Goal: Check status: Check status

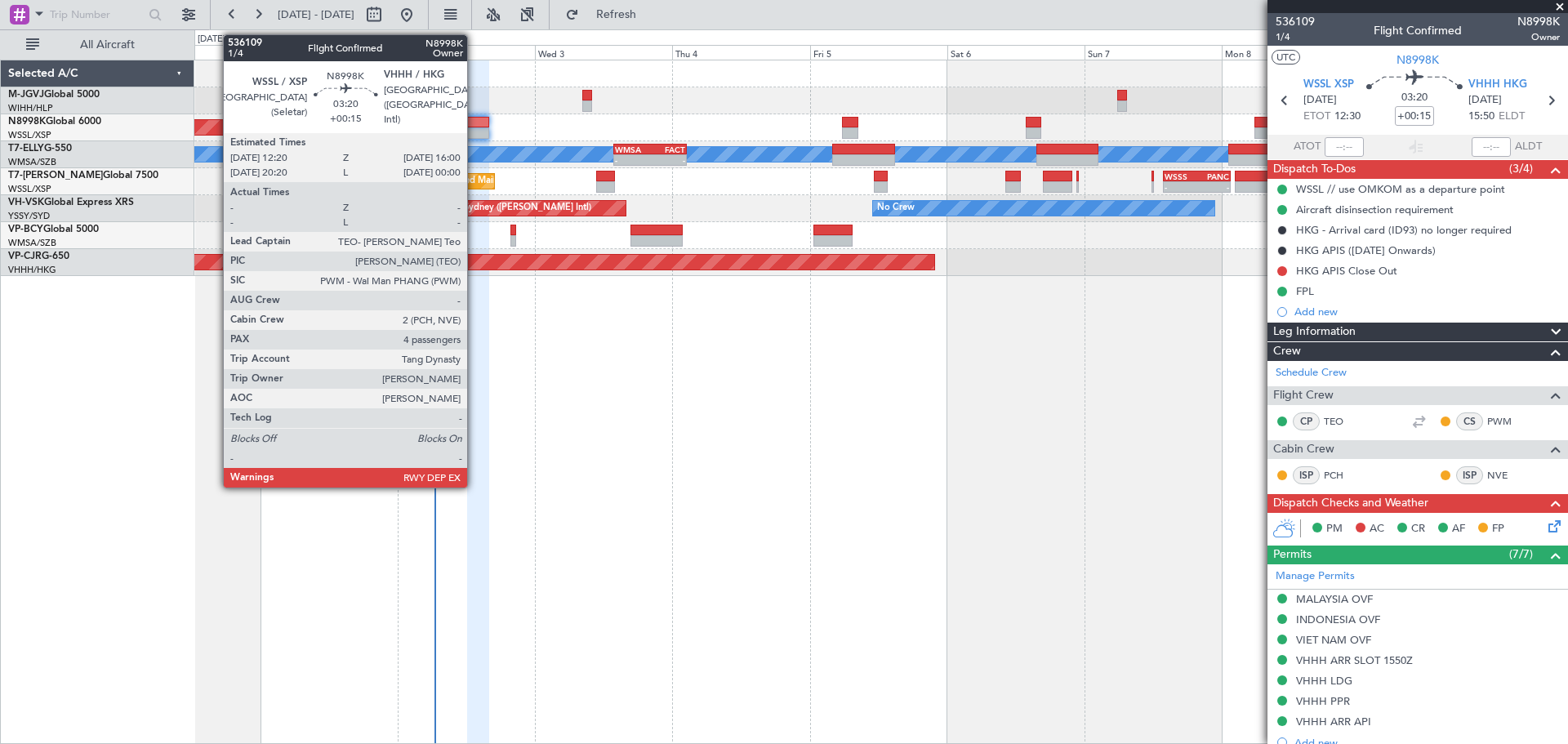
click at [474, 124] on div at bounding box center [477, 122] width 21 height 11
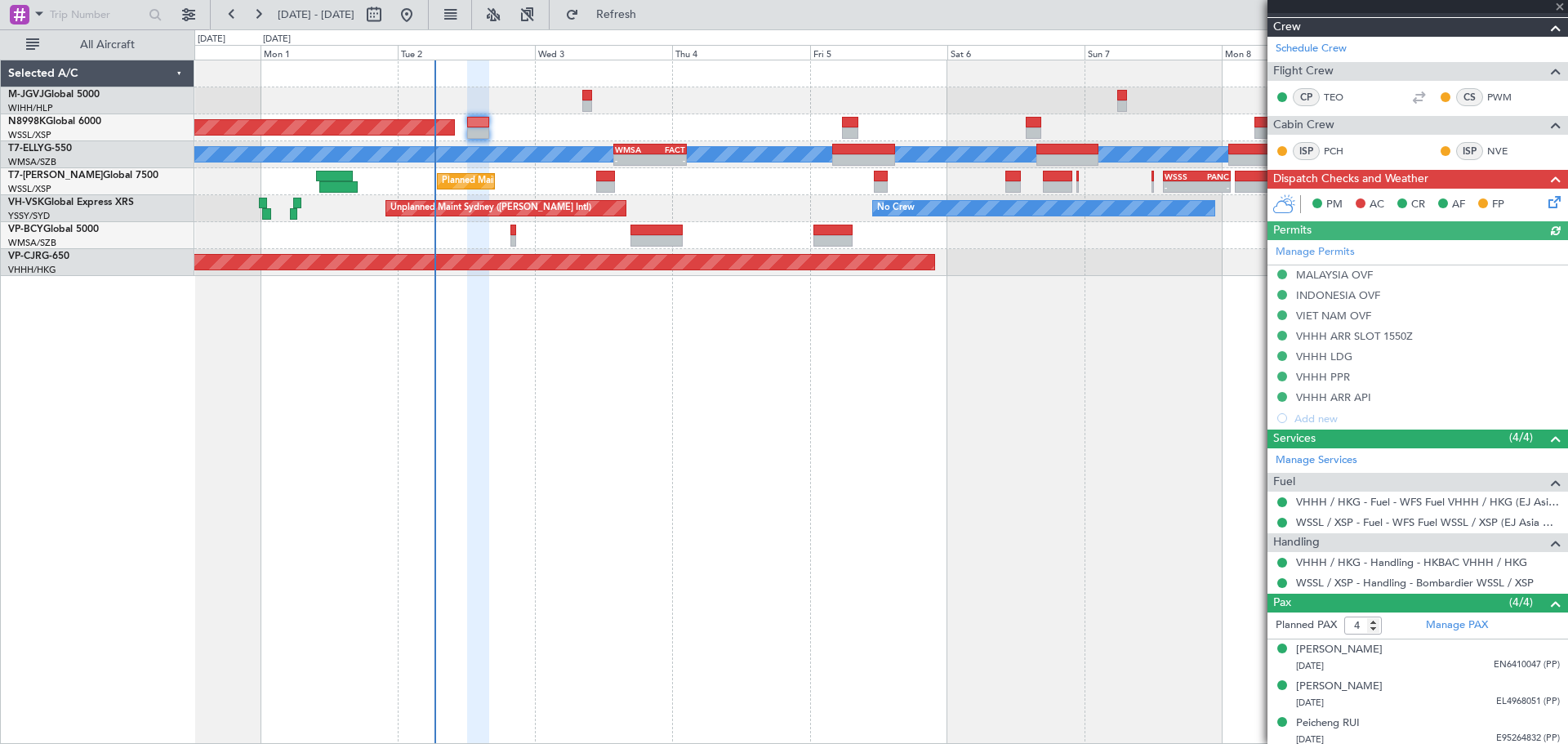
scroll to position [366, 0]
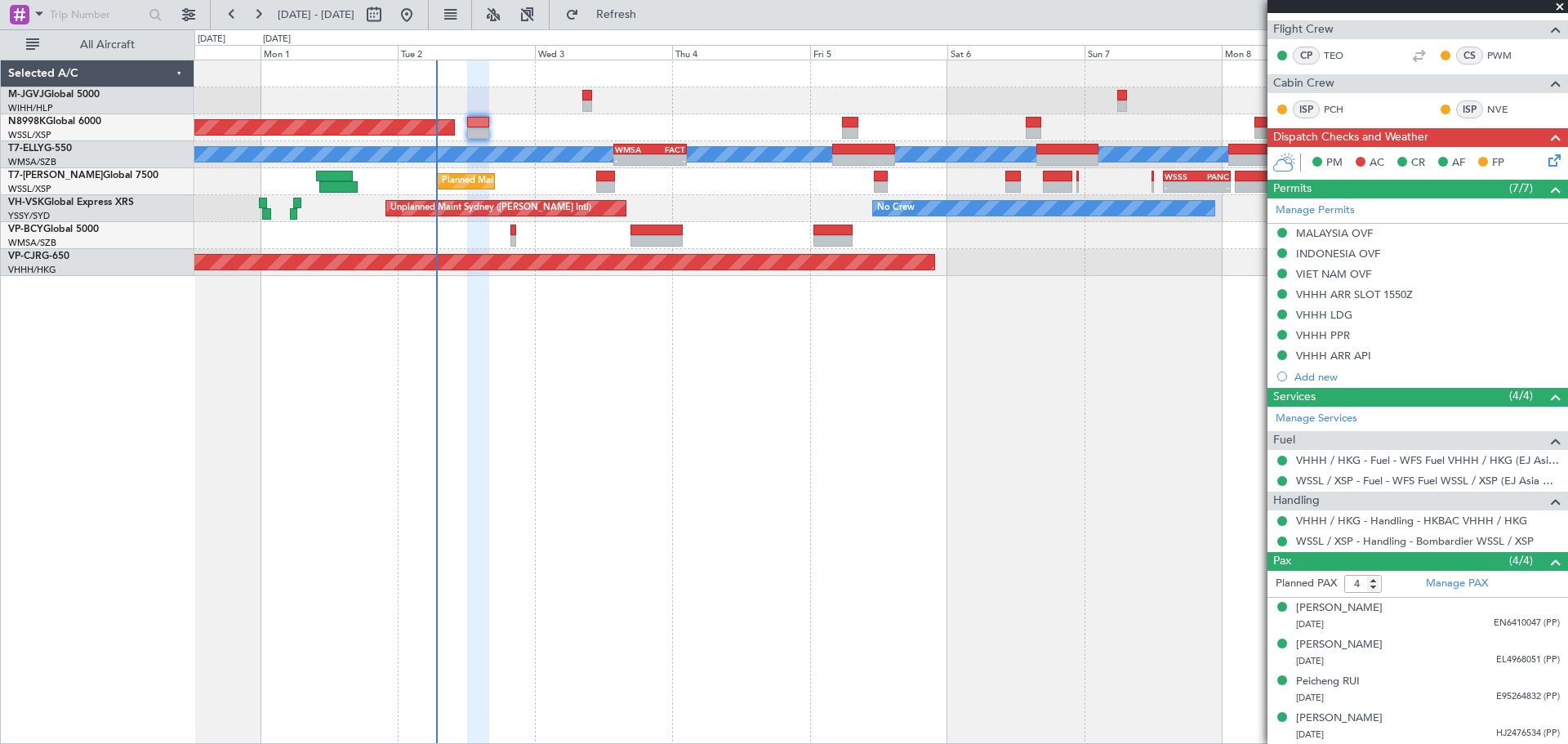
click at [1128, 331] on div "Planned Maint [GEOGRAPHIC_DATA] (Seletar) Planned Maint [GEOGRAPHIC_DATA] ([GEO…" at bounding box center [881, 401] width 1374 height 684
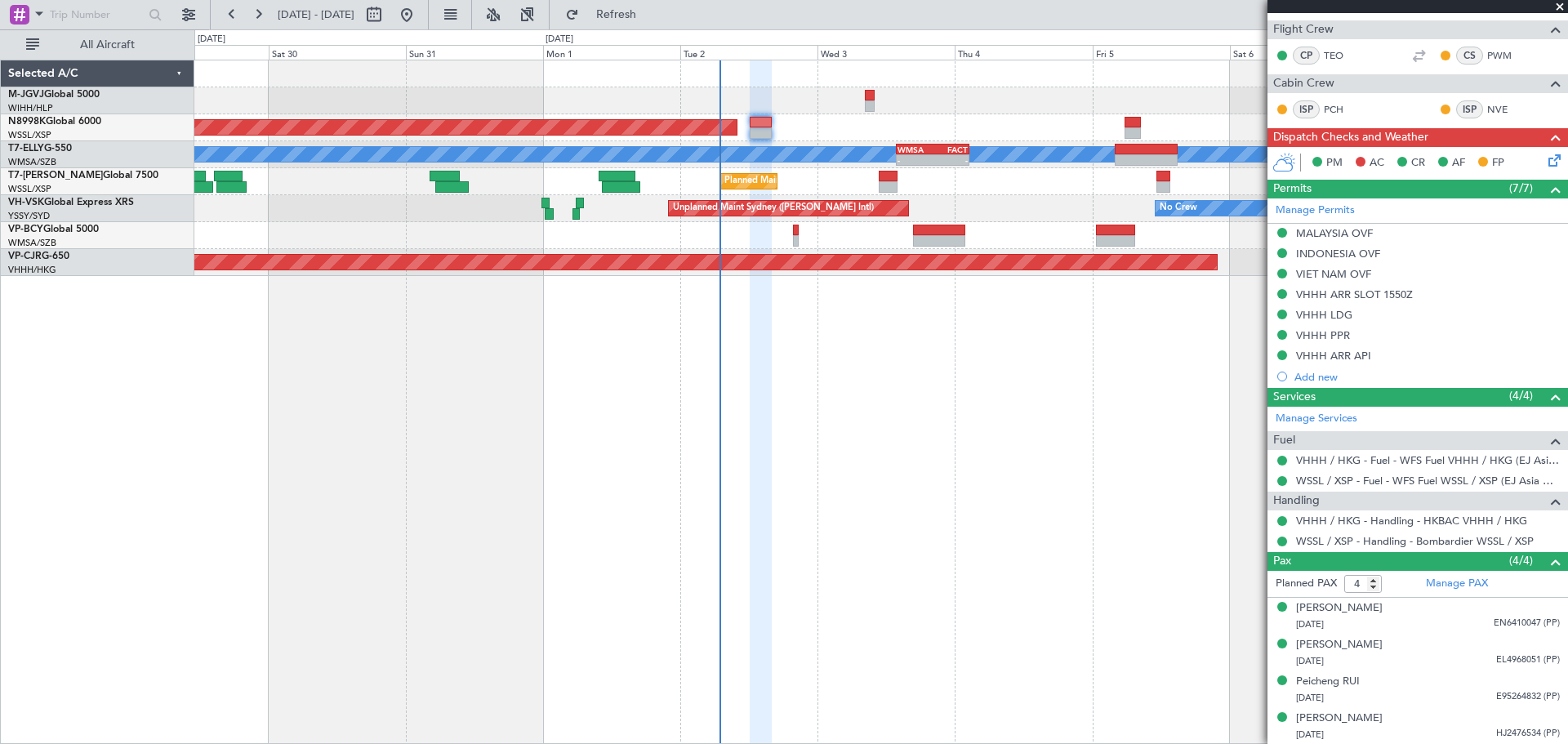
click at [665, 436] on div "Planned Maint [GEOGRAPHIC_DATA] (Seletar) Planned Maint [GEOGRAPHIC_DATA] ([GEO…" at bounding box center [881, 401] width 1374 height 684
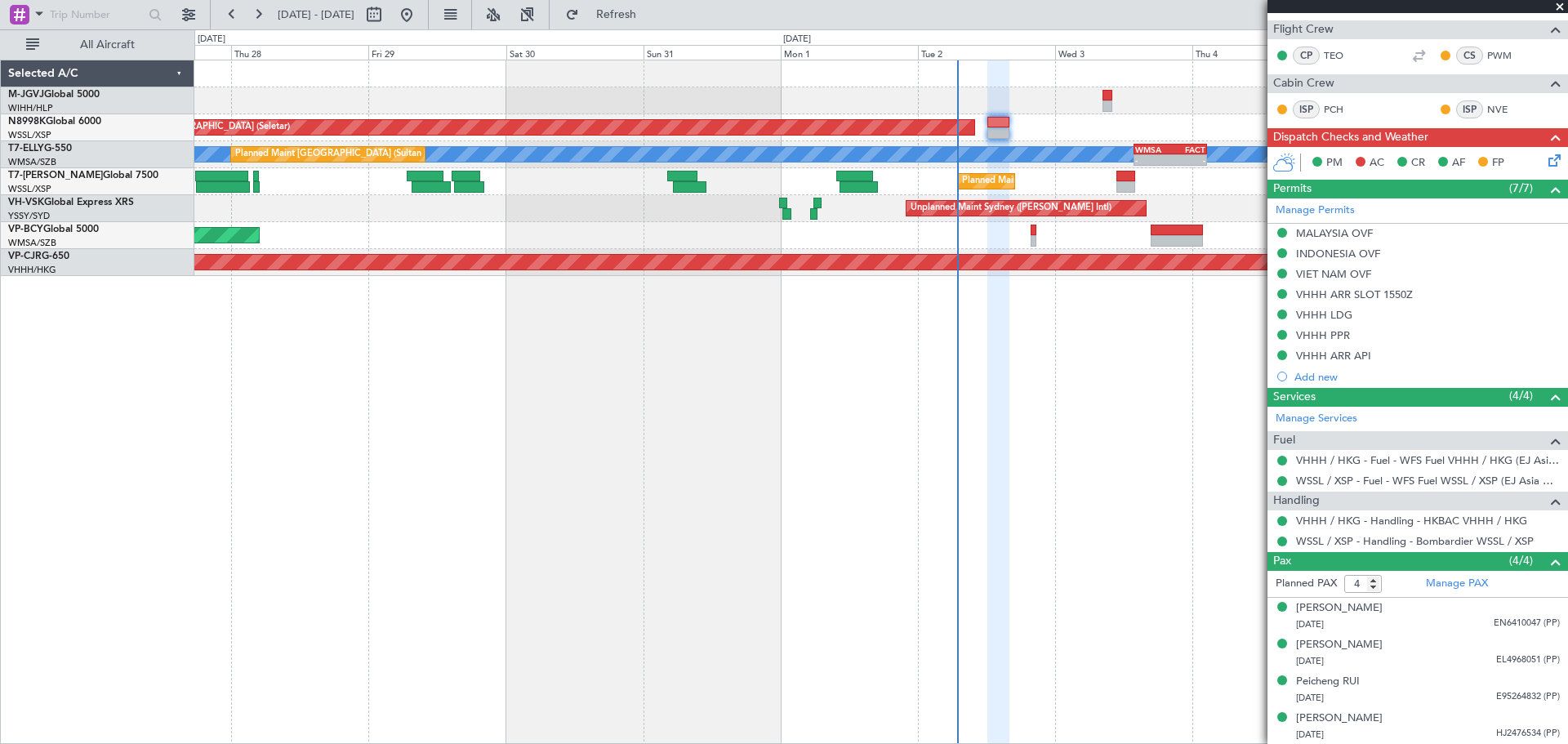
click at [608, 436] on div "Planned Maint [GEOGRAPHIC_DATA] (Halim Intl) Planned Maint [GEOGRAPHIC_DATA] (S…" at bounding box center [881, 401] width 1374 height 684
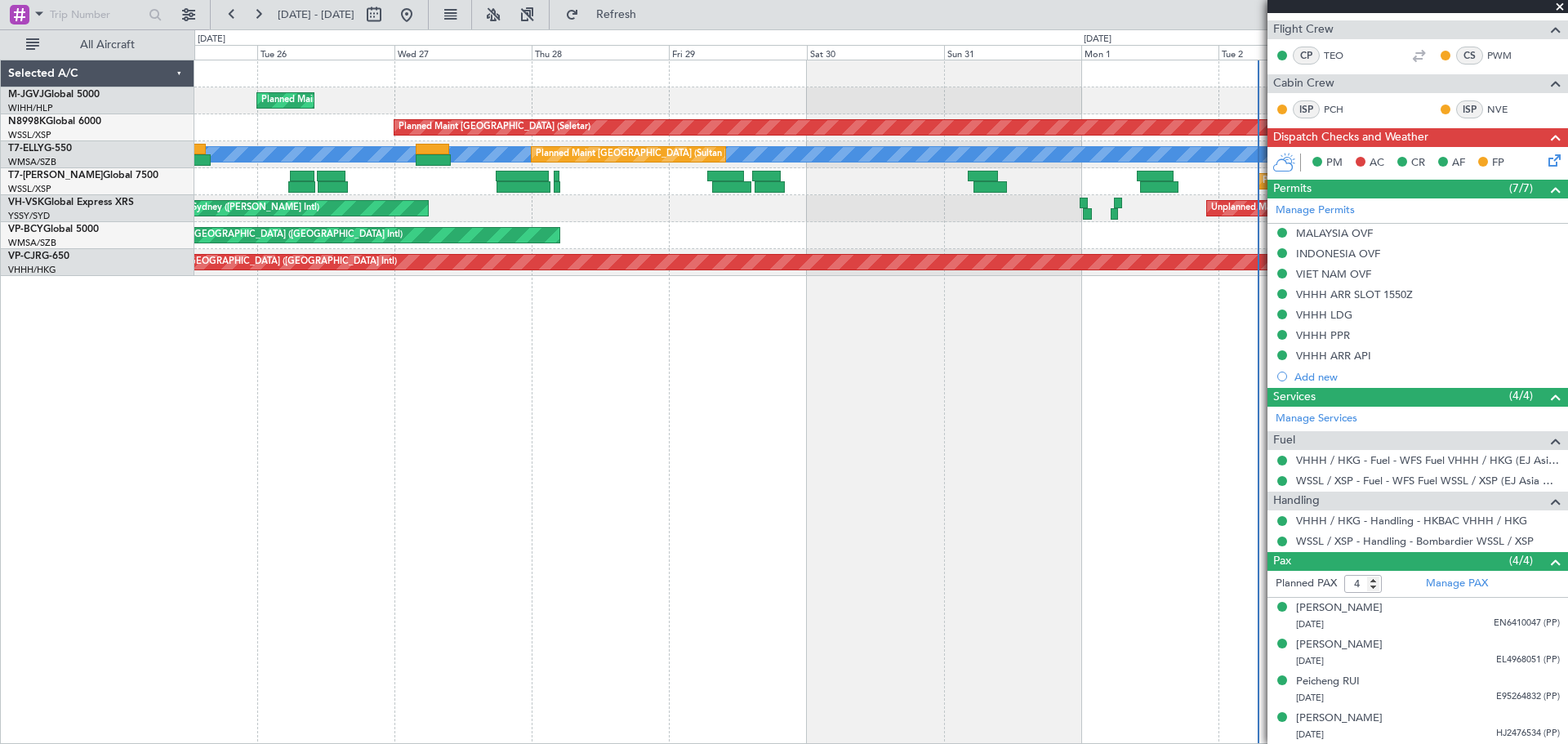
click at [627, 436] on div "Planned Maint [GEOGRAPHIC_DATA] (Halim Intl) Planned Maint [GEOGRAPHIC_DATA] (S…" at bounding box center [881, 401] width 1374 height 684
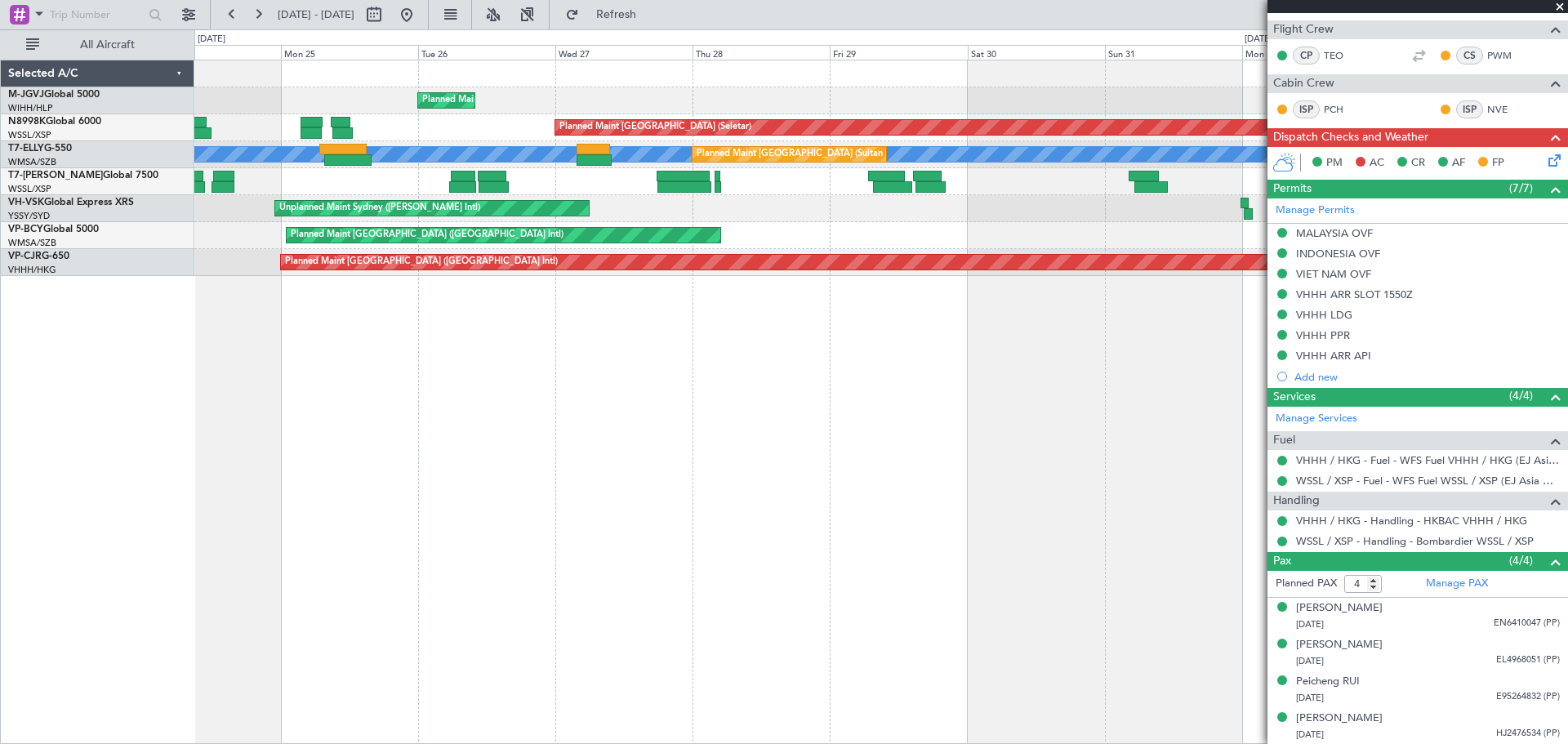
click at [624, 424] on div "Planned Maint [GEOGRAPHIC_DATA] (Halim Intl) Planned Maint [GEOGRAPHIC_DATA] (S…" at bounding box center [881, 401] width 1374 height 684
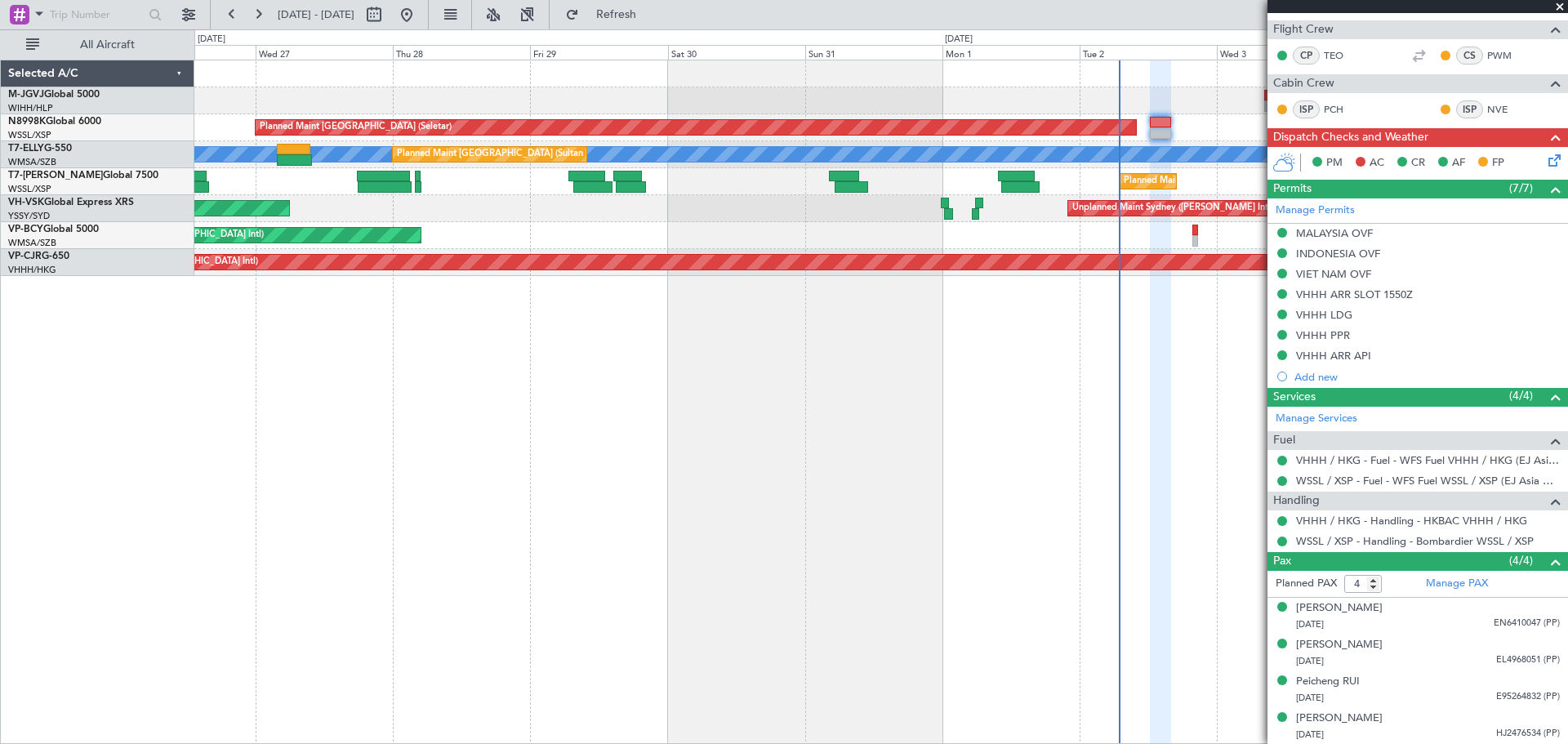
click at [473, 473] on div "Planned Maint [GEOGRAPHIC_DATA] (Halim Intl) Planned Maint [GEOGRAPHIC_DATA] (S…" at bounding box center [881, 401] width 1374 height 684
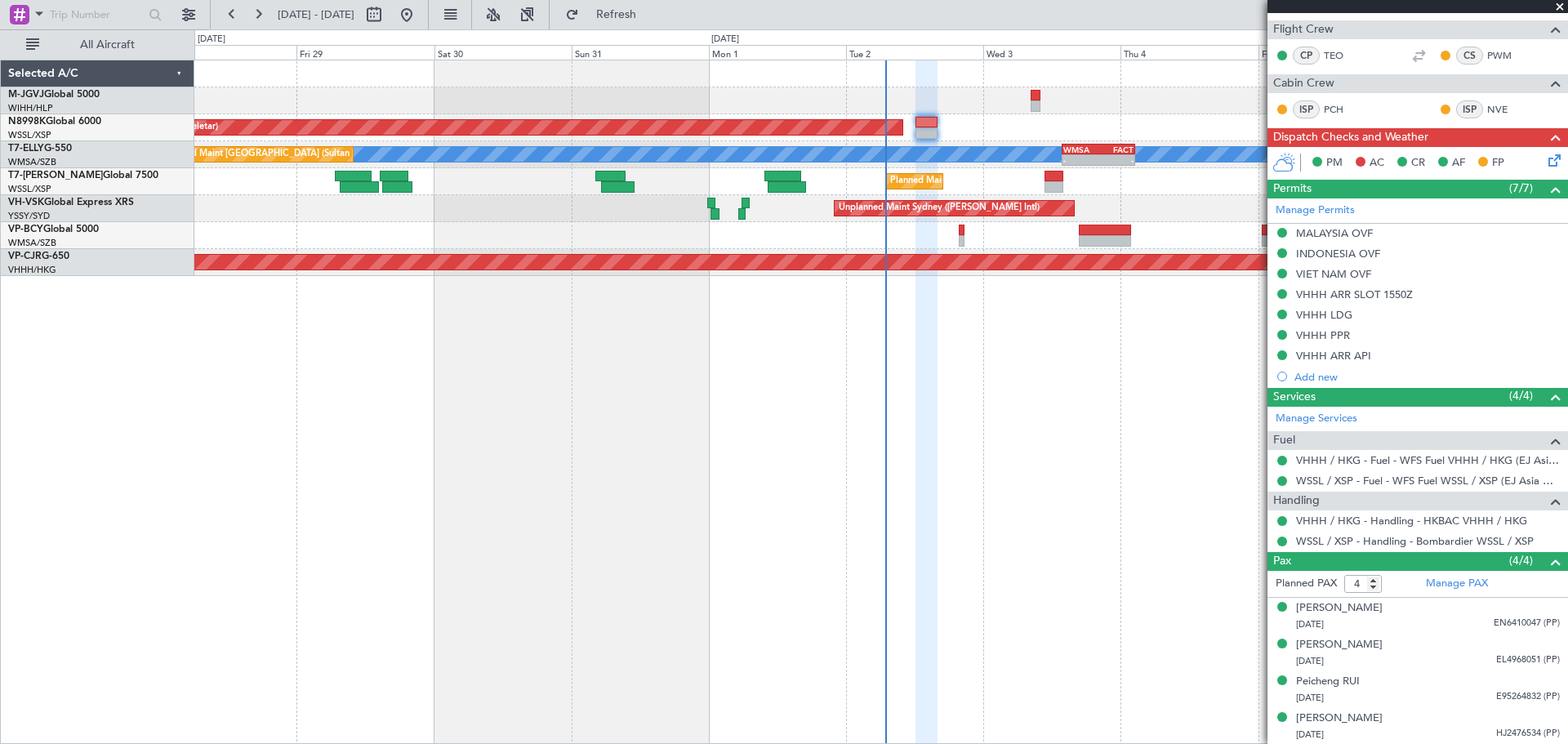
click at [845, 450] on div "Planned Maint [GEOGRAPHIC_DATA] (Halim Intl) Planned Maint [GEOGRAPHIC_DATA] (S…" at bounding box center [881, 401] width 1374 height 684
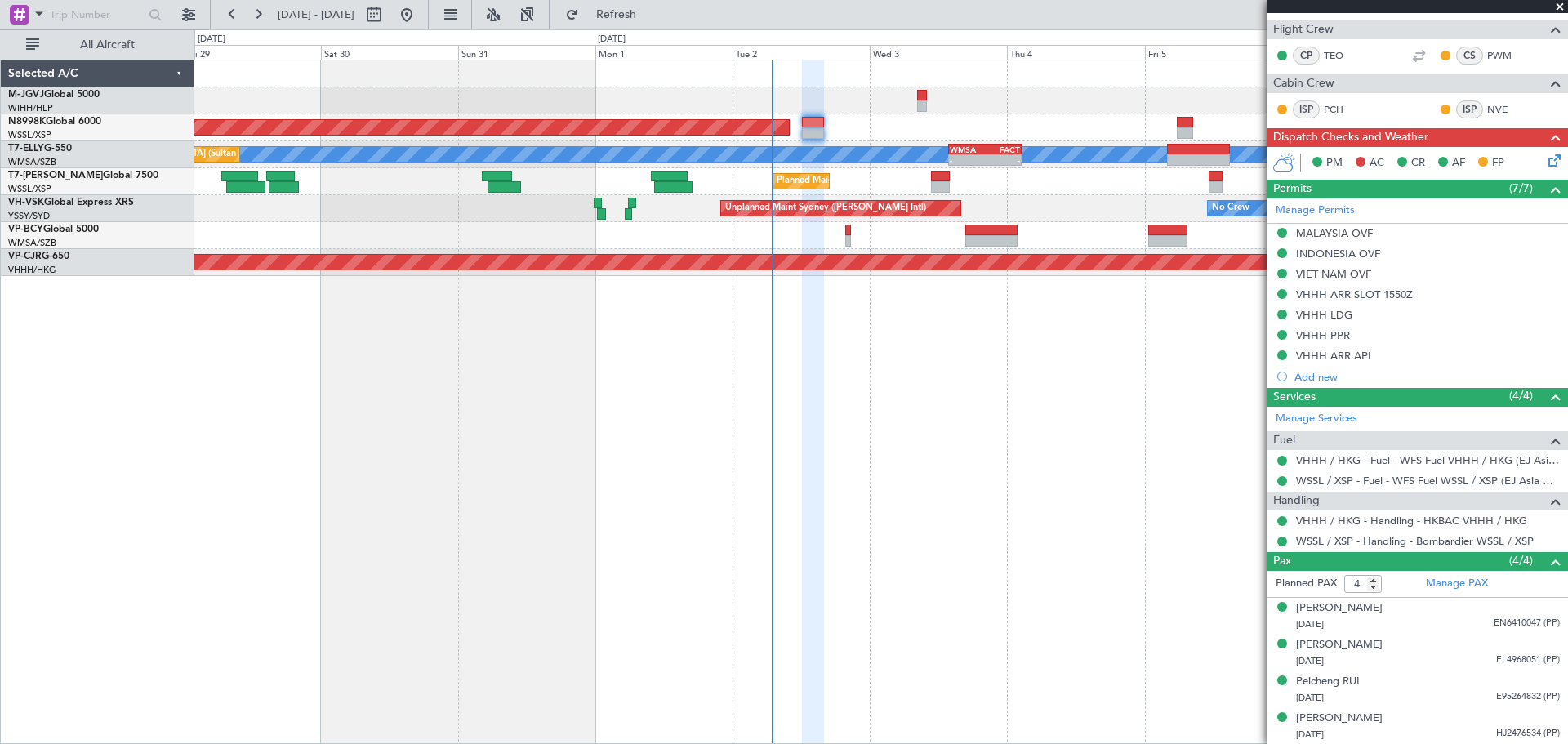
click at [873, 122] on div "Planned Maint [GEOGRAPHIC_DATA] (Seletar)" at bounding box center [881, 127] width 1373 height 27
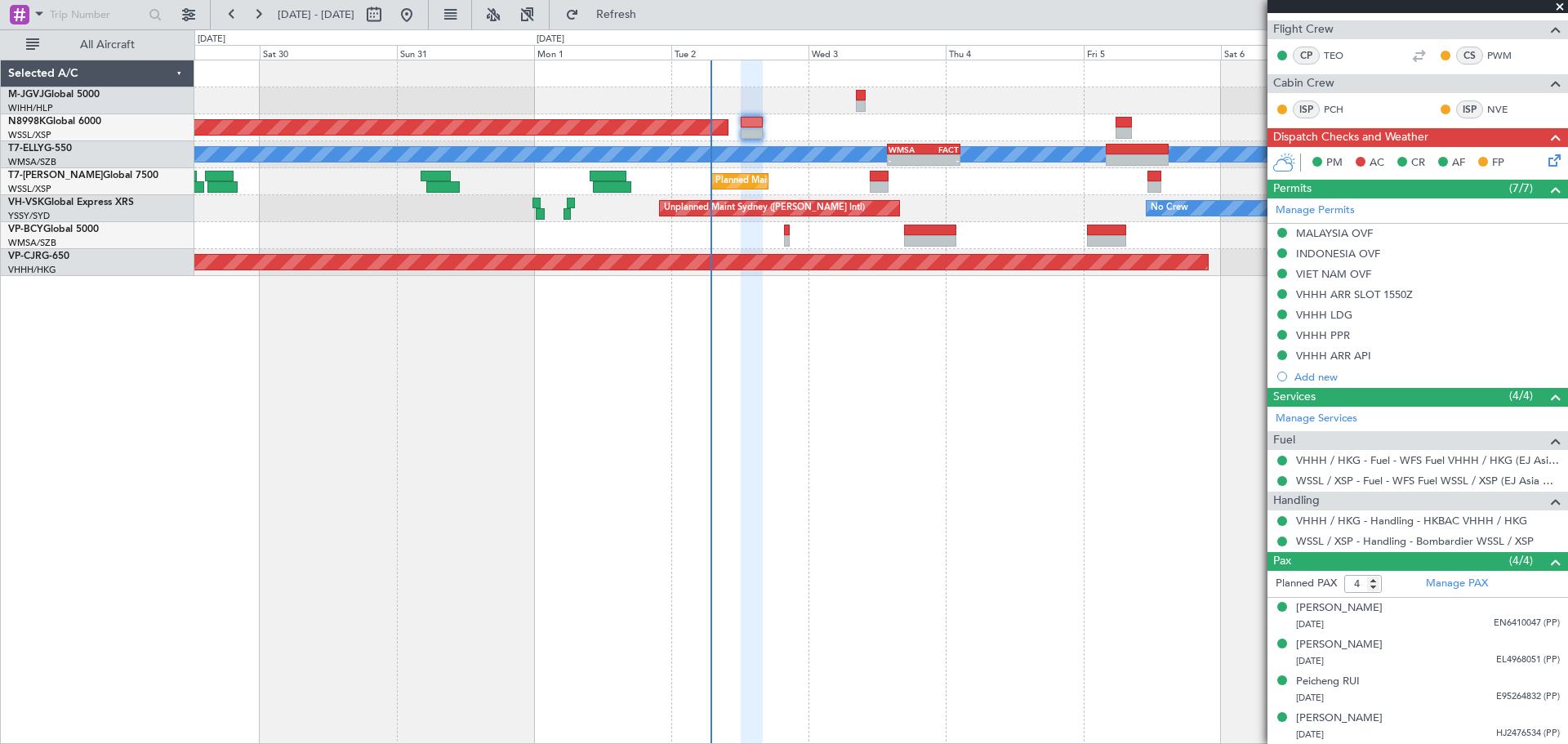
click at [833, 528] on div "Planned Maint [GEOGRAPHIC_DATA] (Seletar) [PERSON_NAME] - - WMSA 13:50 Z FACT 0…" at bounding box center [881, 401] width 1374 height 684
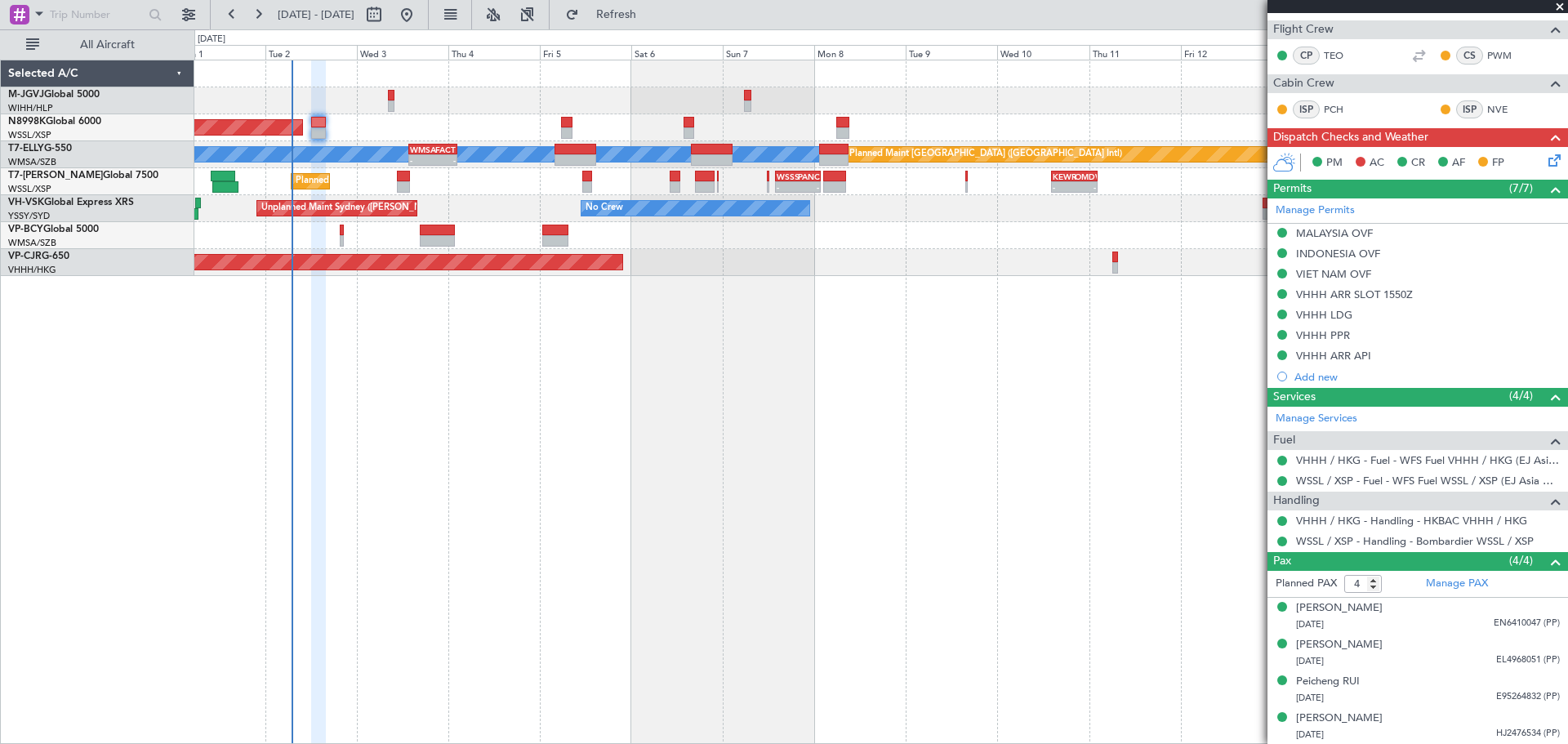
click at [685, 499] on div "Planned Maint [GEOGRAPHIC_DATA] (Seletar) [PERSON_NAME] - - WMSA 13:50 Z FACT 0…" at bounding box center [881, 401] width 1374 height 684
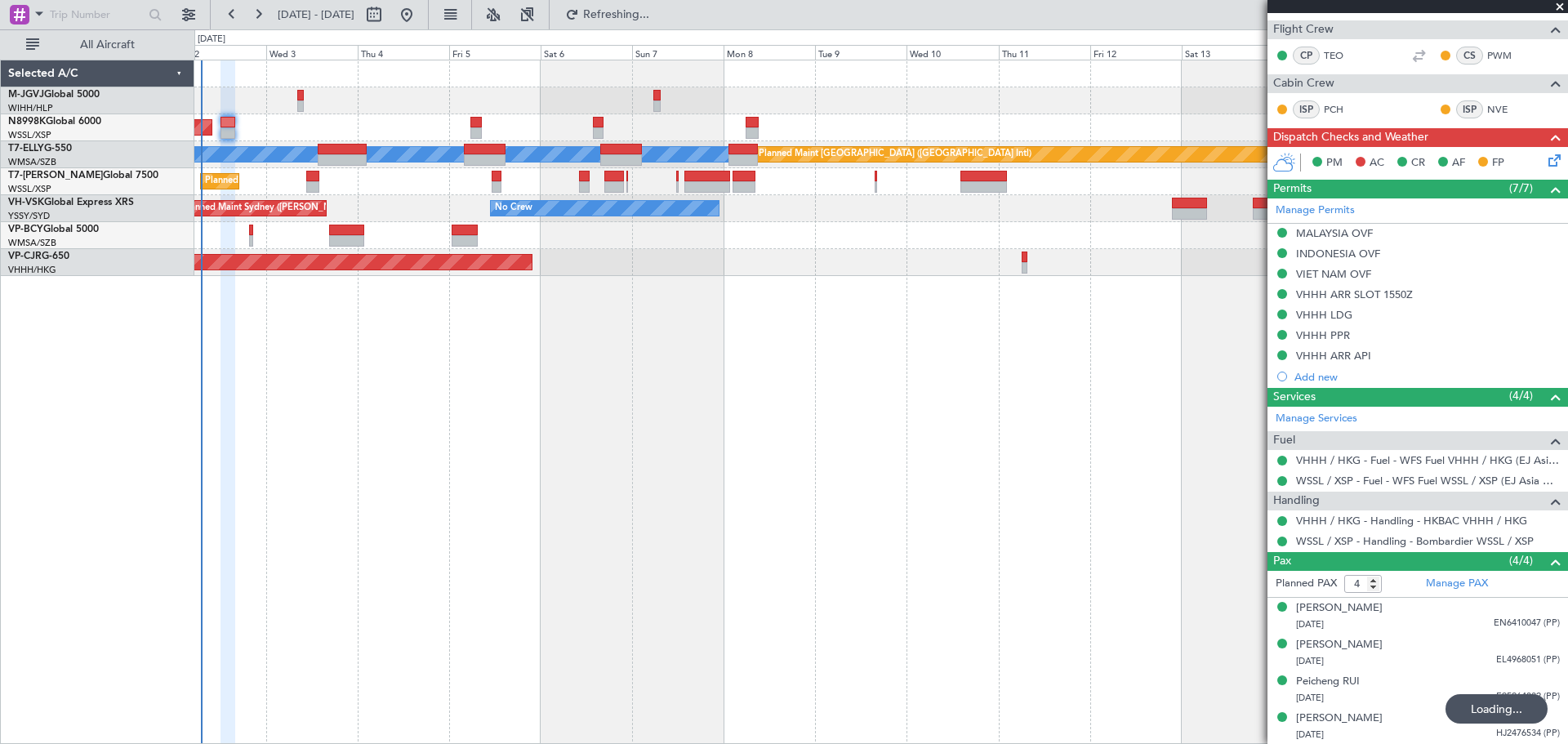
click at [871, 461] on div "Planned Maint [GEOGRAPHIC_DATA] (Seletar) [PERSON_NAME] Planned Maint [GEOGRAPH…" at bounding box center [881, 401] width 1374 height 684
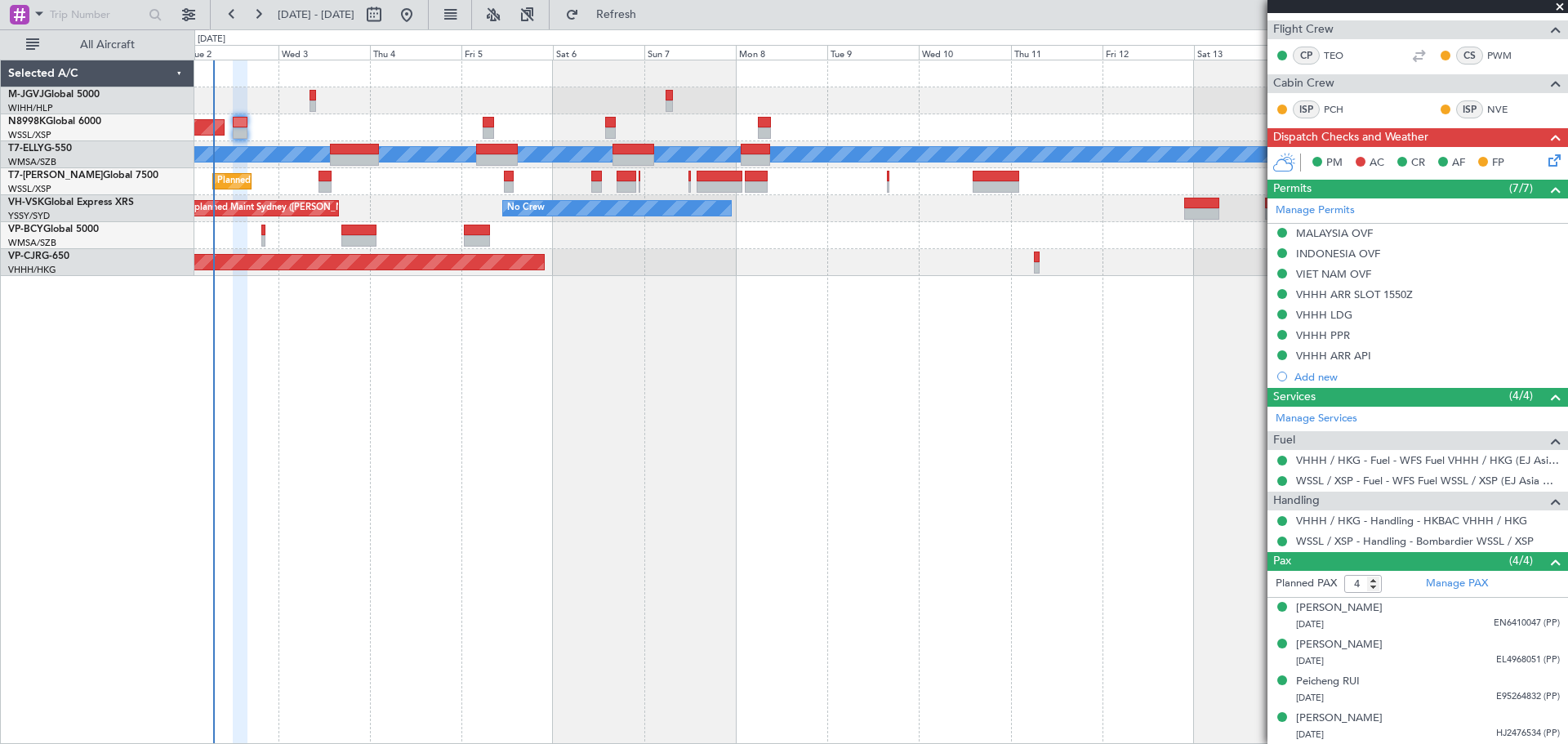
click at [1126, 130] on div "Planned Maint [GEOGRAPHIC_DATA] (Seletar)" at bounding box center [881, 127] width 1373 height 27
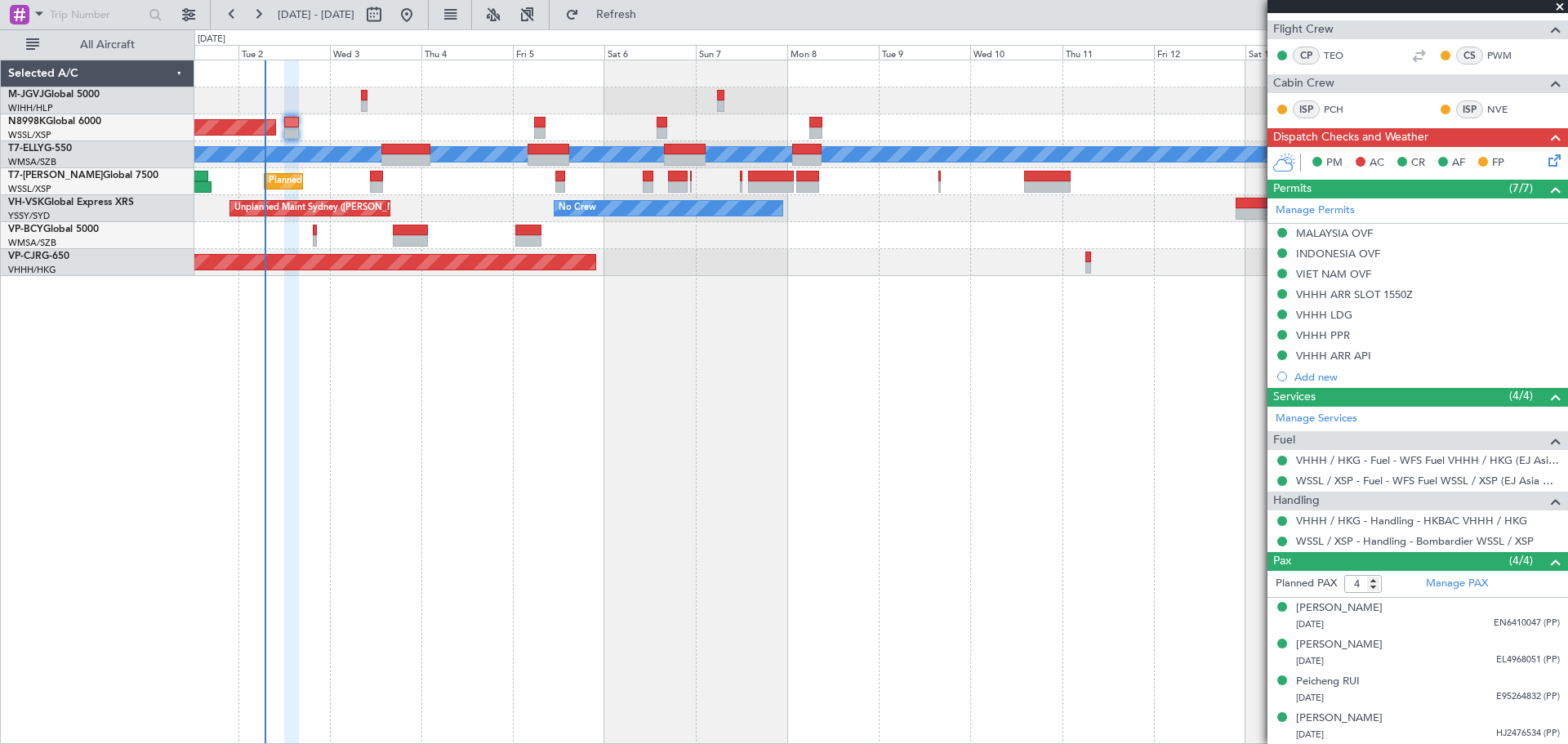
click at [1063, 119] on div "Planned Maint [GEOGRAPHIC_DATA] (Seletar)" at bounding box center [881, 127] width 1373 height 27
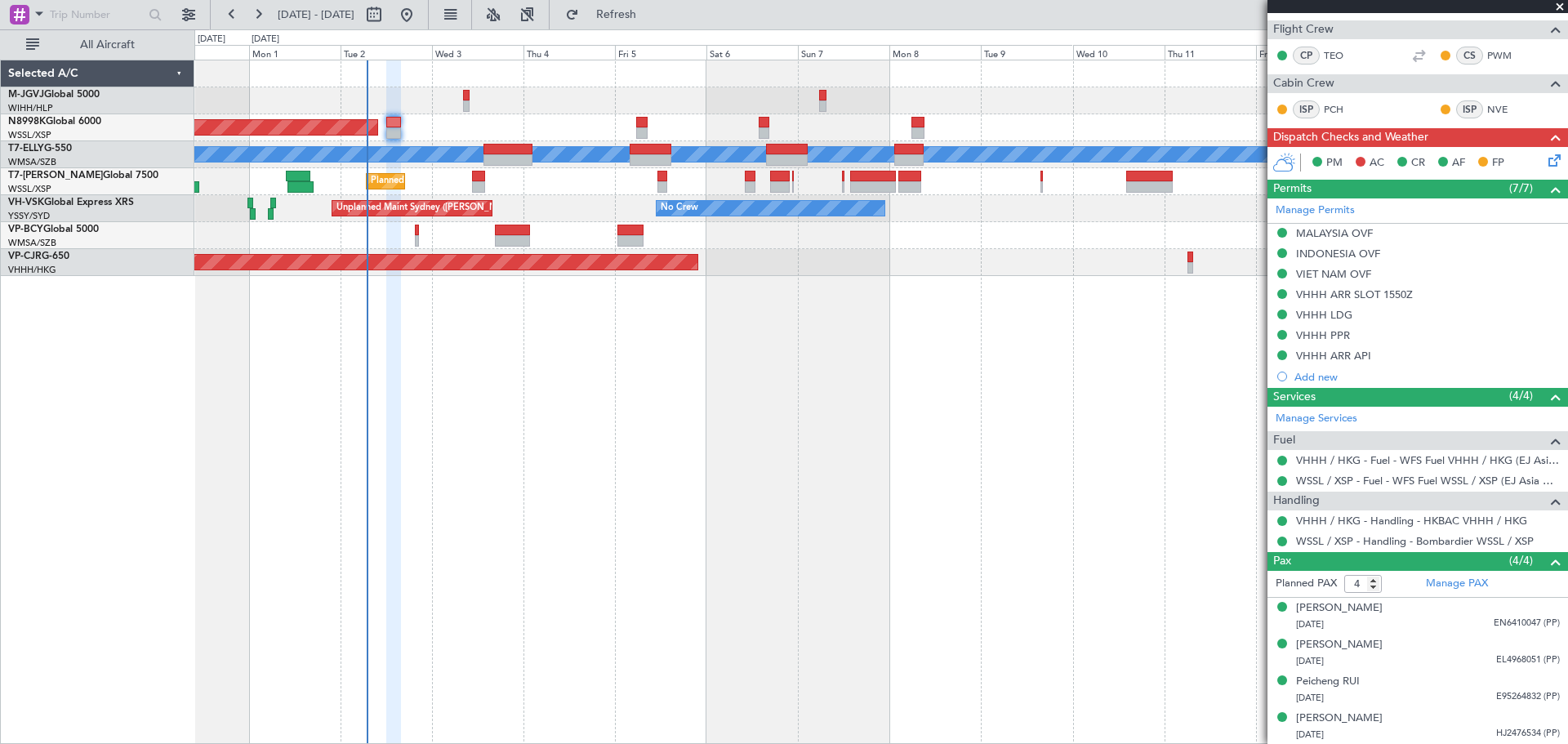
click at [941, 129] on div "Planned Maint [GEOGRAPHIC_DATA] (Seletar)" at bounding box center [881, 127] width 1373 height 27
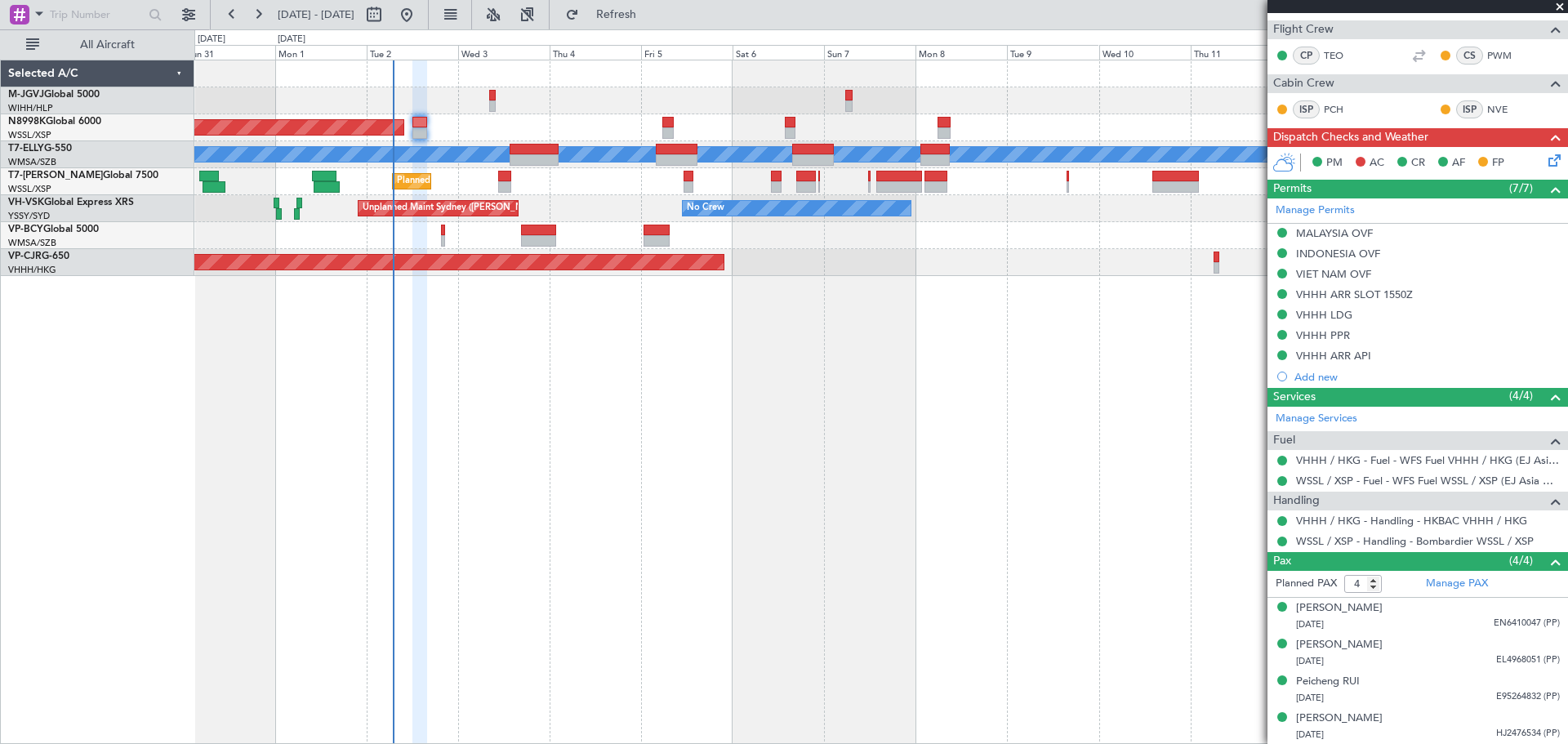
click at [834, 390] on div "Planned Maint [GEOGRAPHIC_DATA] (Seletar) Planned Maint [GEOGRAPHIC_DATA] ([GEO…" at bounding box center [881, 401] width 1374 height 684
click at [420, 458] on div at bounding box center [419, 402] width 15 height 684
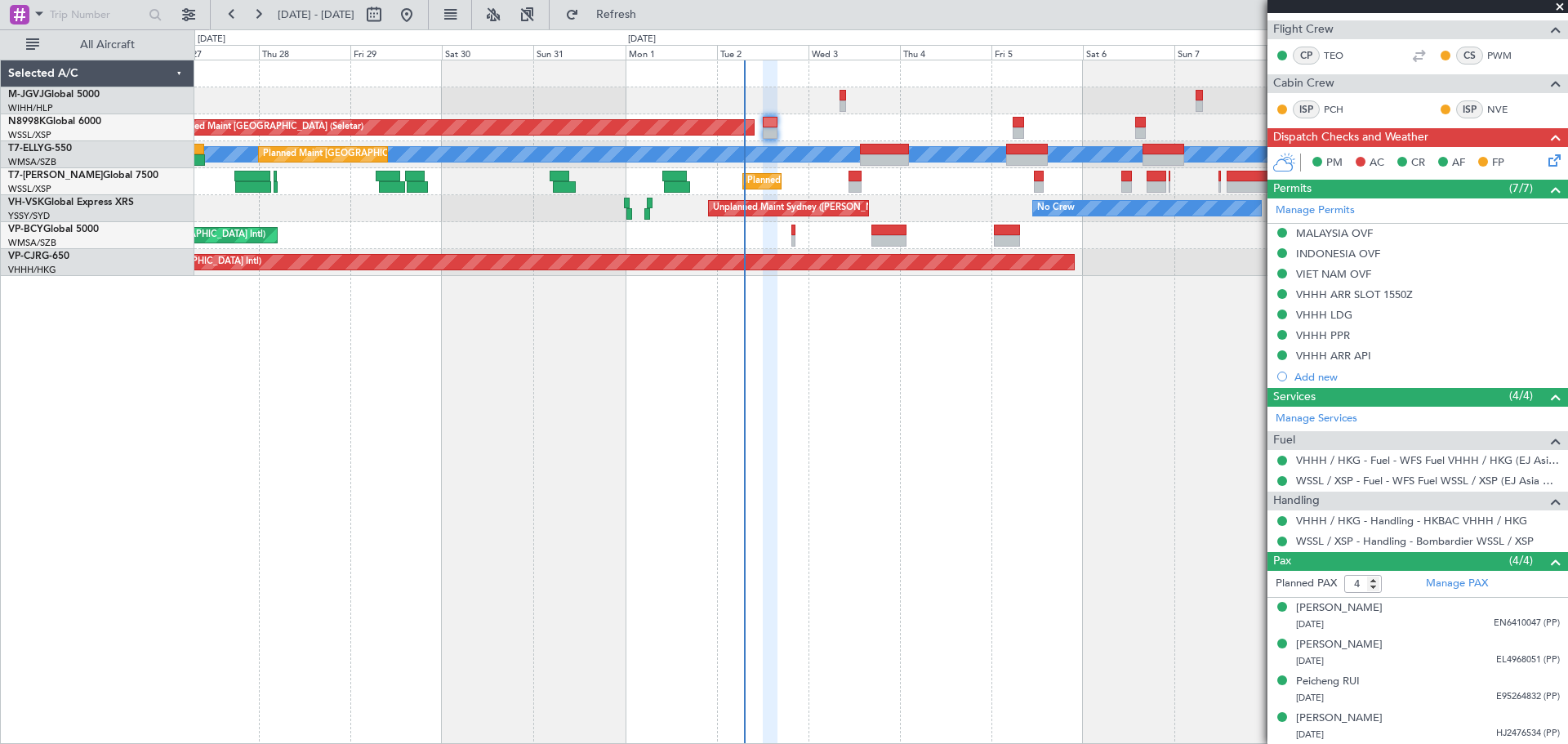
click at [629, 242] on div "Planned Maint [GEOGRAPHIC_DATA] ([GEOGRAPHIC_DATA] Intl) [PERSON_NAME] (Sultan …" at bounding box center [881, 235] width 1373 height 27
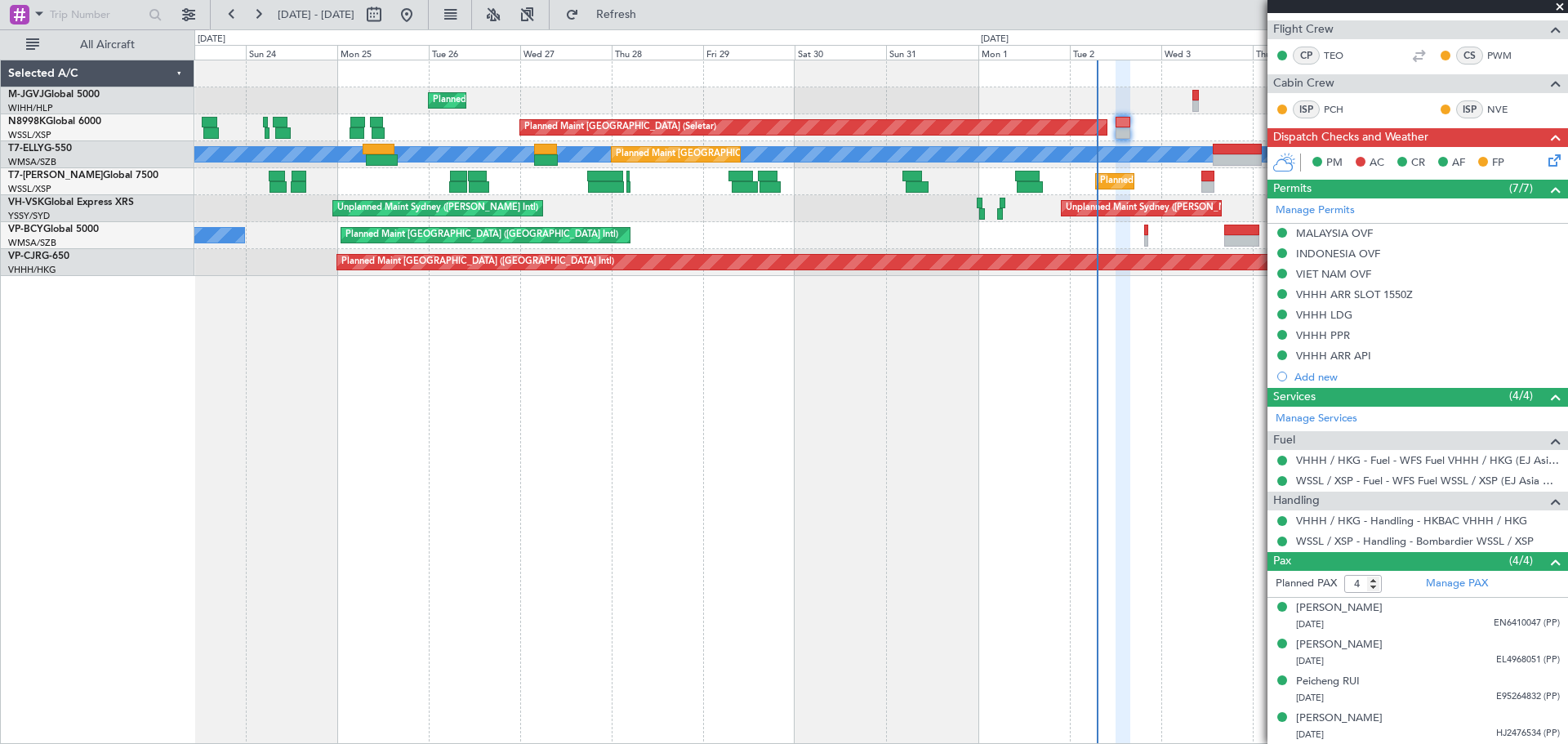
click at [841, 217] on div "Planned Maint [GEOGRAPHIC_DATA] (Halim Intl) Planned Maint [GEOGRAPHIC_DATA] (S…" at bounding box center [881, 168] width 1373 height 215
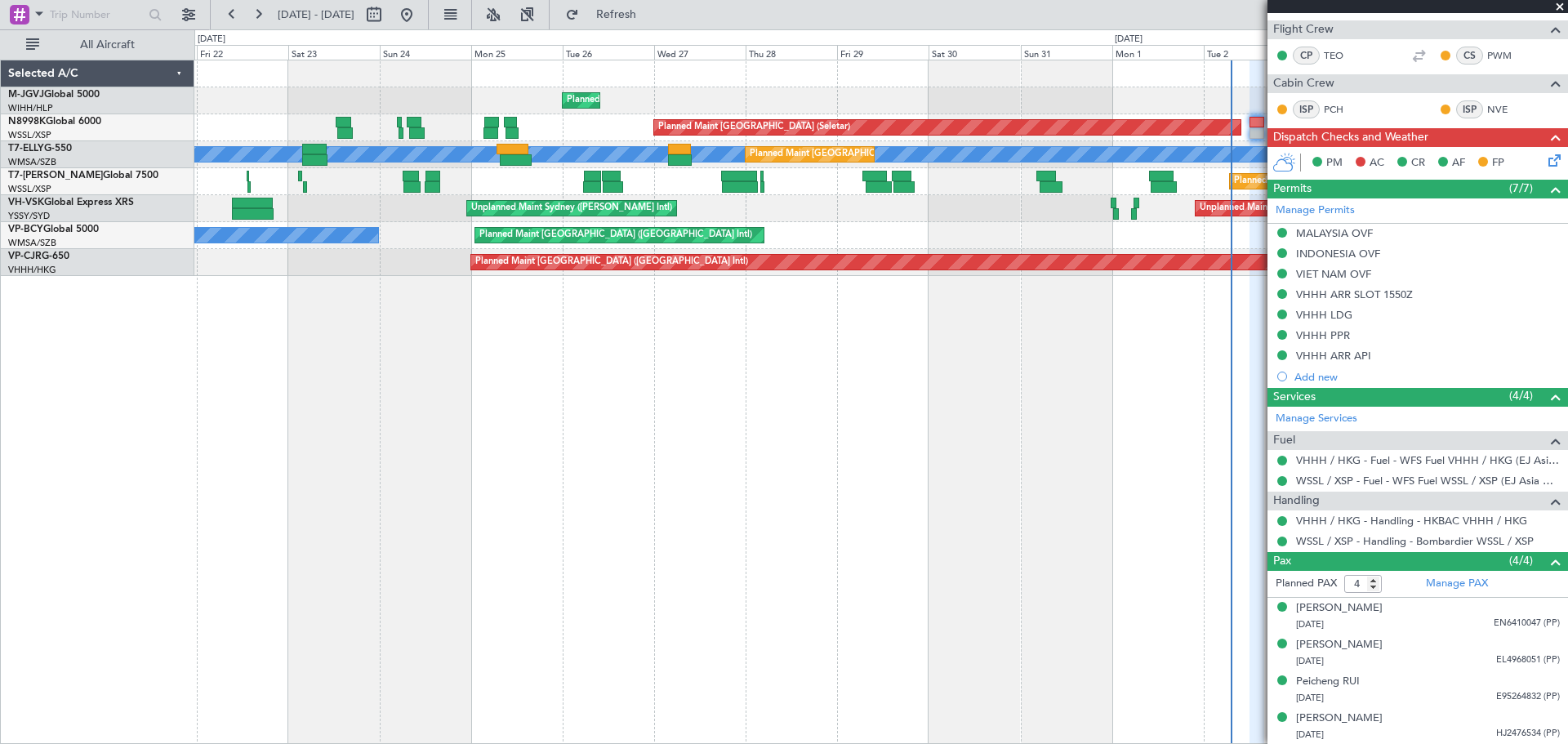
click at [571, 122] on div "Planned Maint [GEOGRAPHIC_DATA] (Seletar)" at bounding box center [881, 127] width 1373 height 27
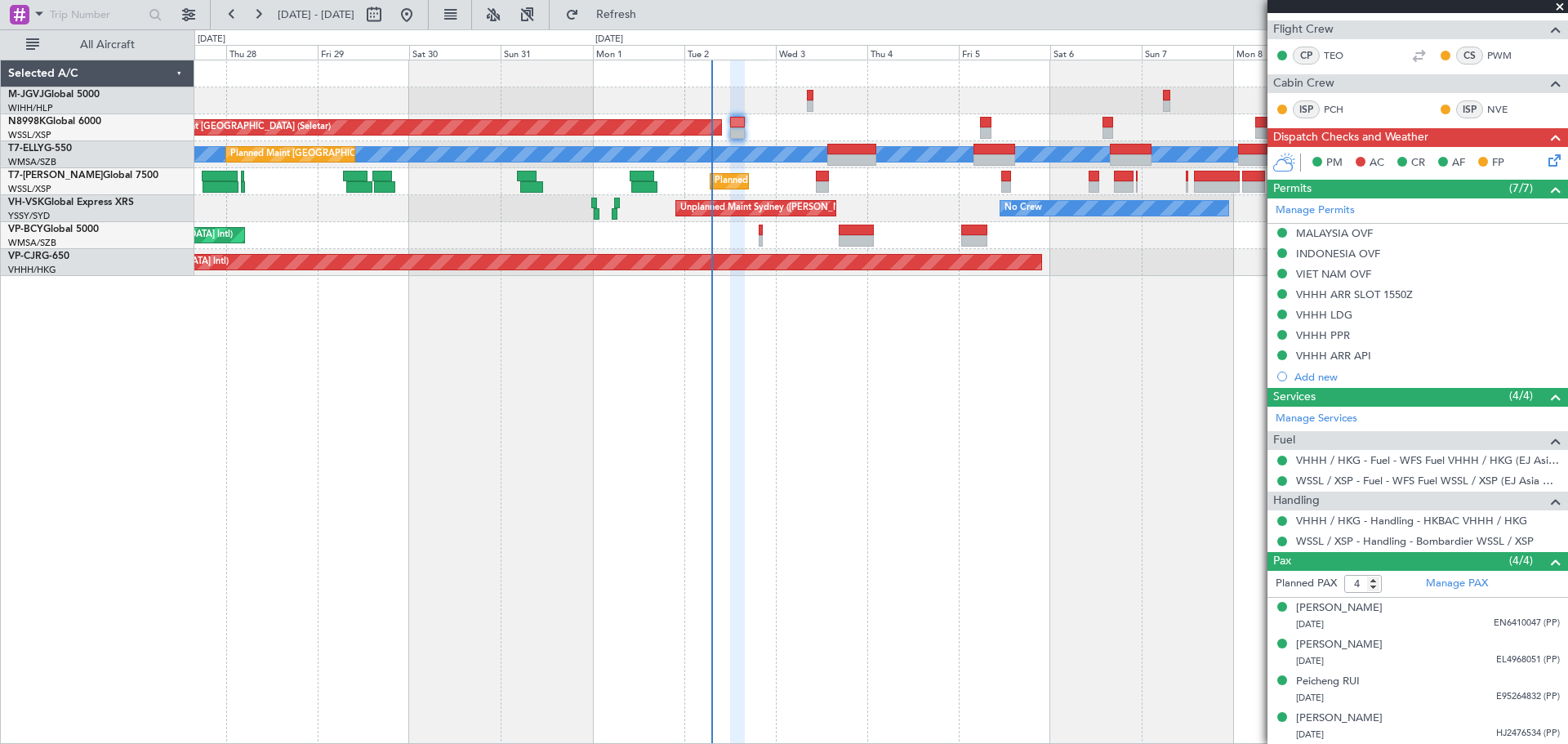
click at [584, 460] on div "Planned Maint [GEOGRAPHIC_DATA] (Halim Intl) Planned Maint [GEOGRAPHIC_DATA] (S…" at bounding box center [881, 401] width 1374 height 684
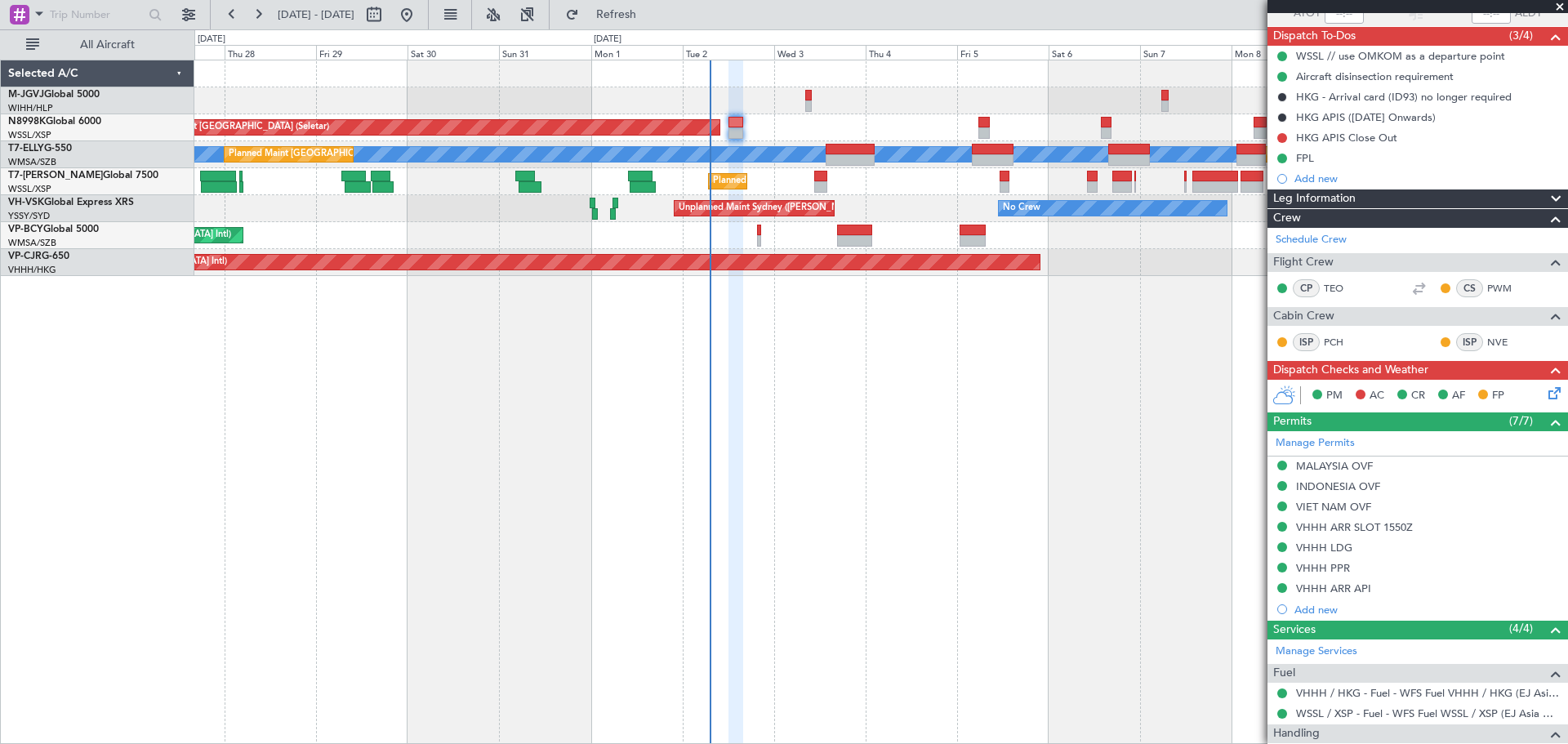
scroll to position [0, 0]
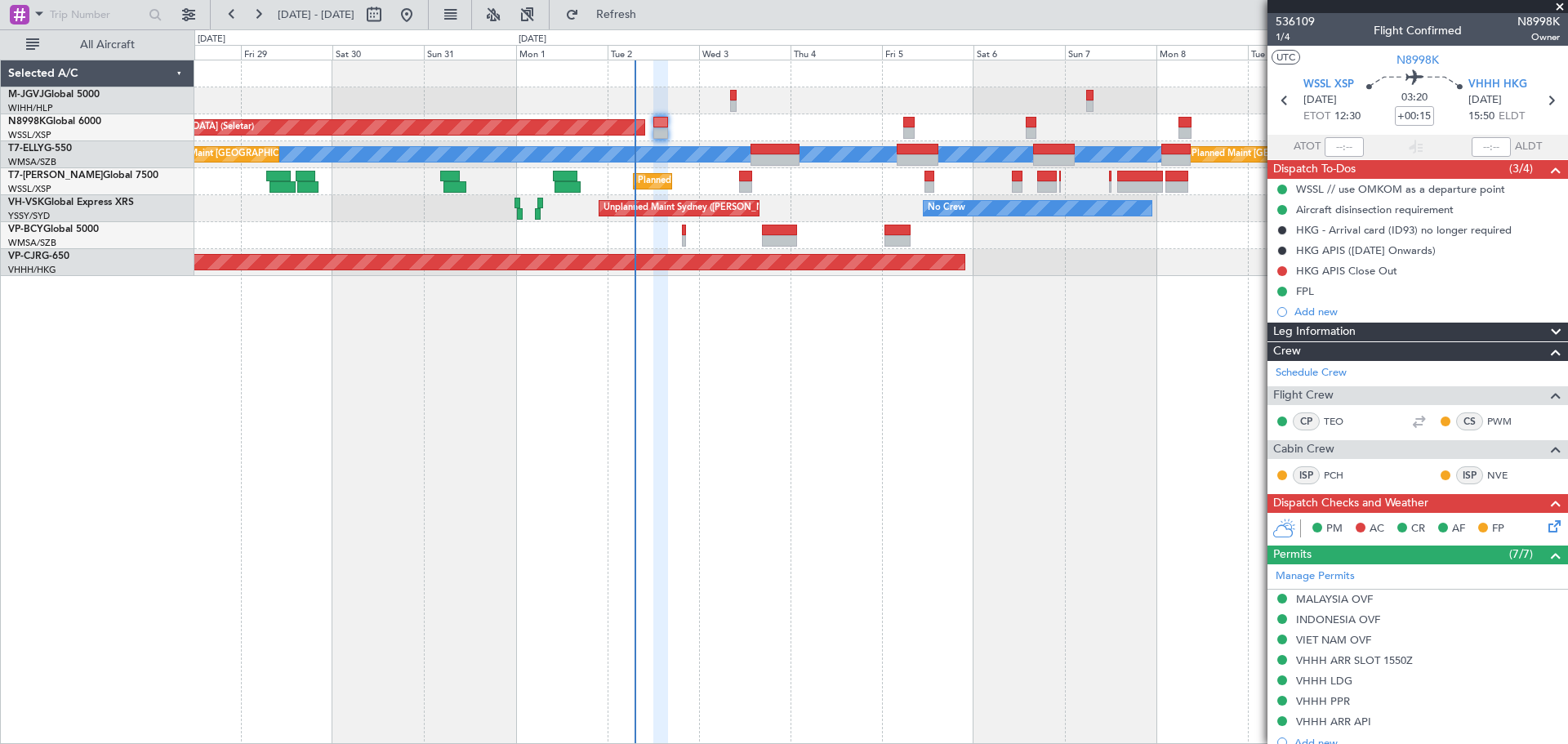
click at [806, 140] on div "Planned Maint [GEOGRAPHIC_DATA] (Seletar)" at bounding box center [881, 127] width 1373 height 27
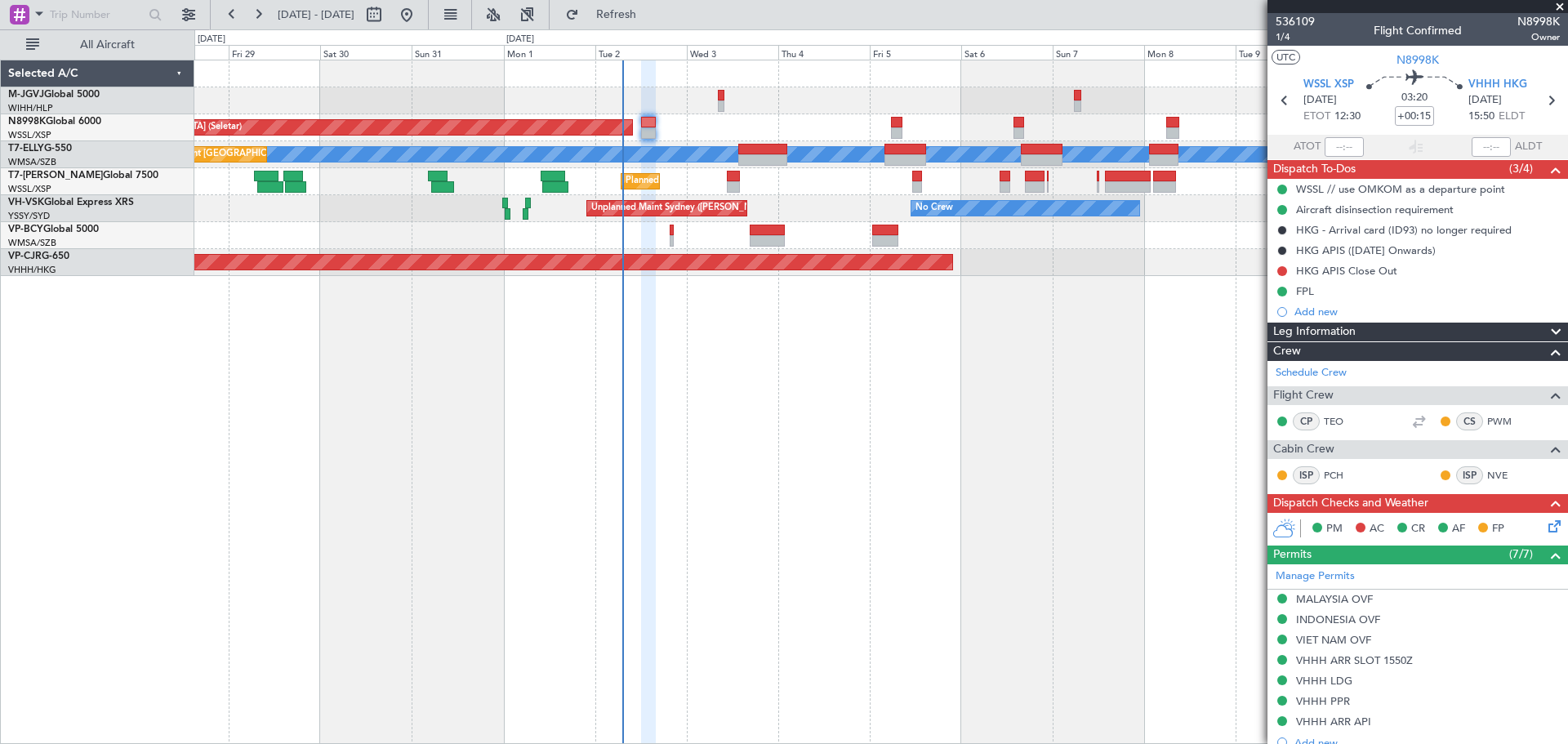
click at [770, 126] on div "Planned Maint [GEOGRAPHIC_DATA] (Seletar)" at bounding box center [881, 127] width 1373 height 27
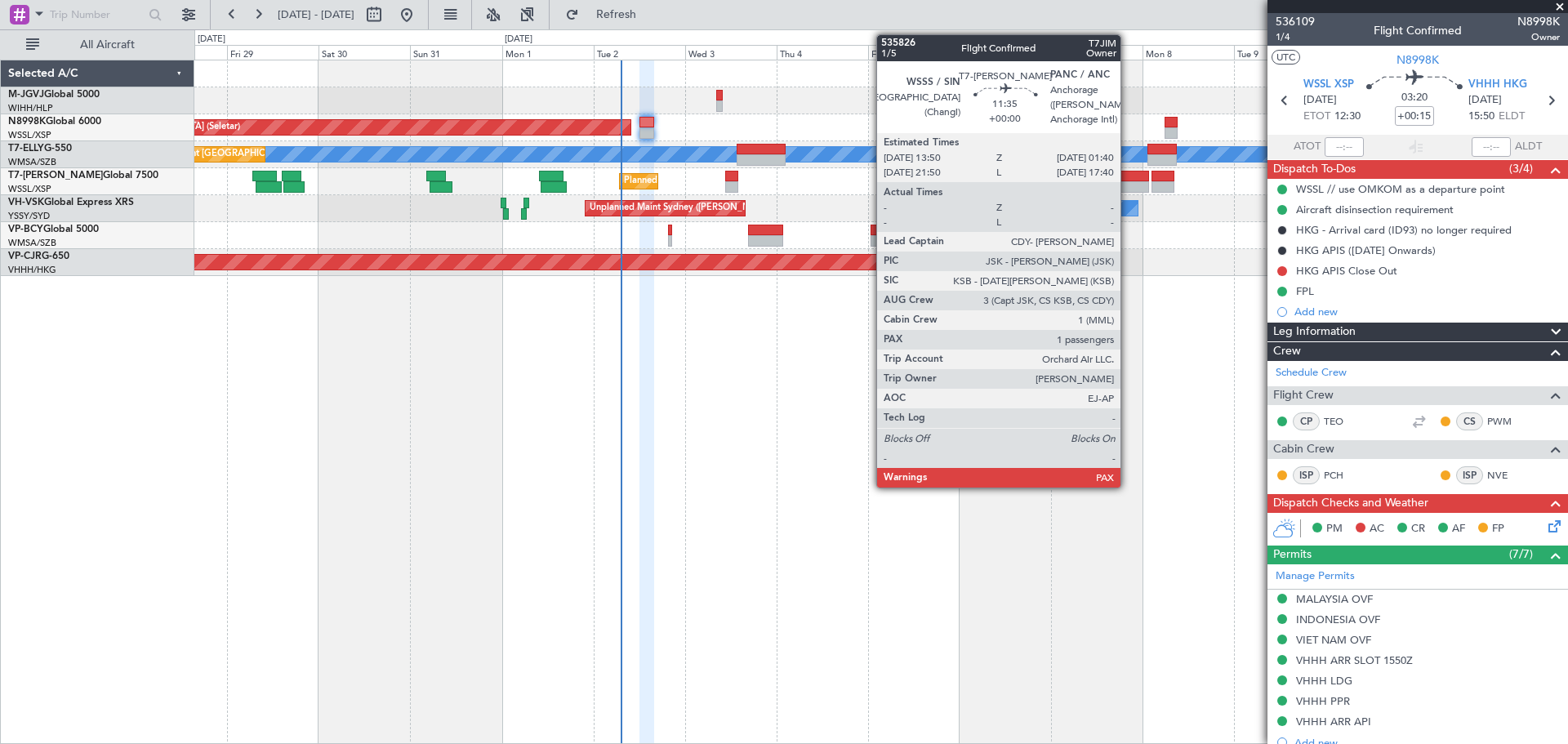
click at [1128, 182] on div at bounding box center [1127, 186] width 46 height 11
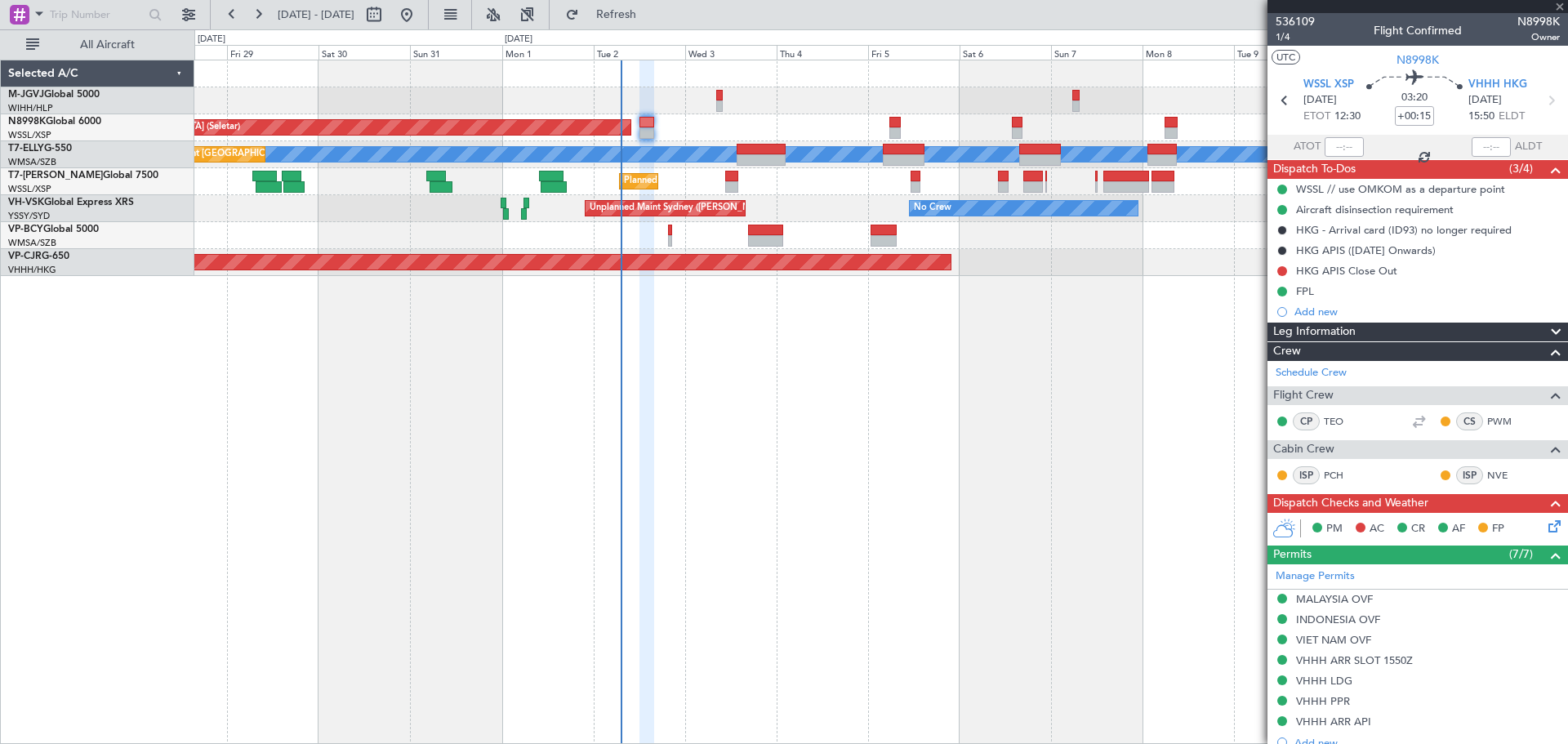
type input "2"
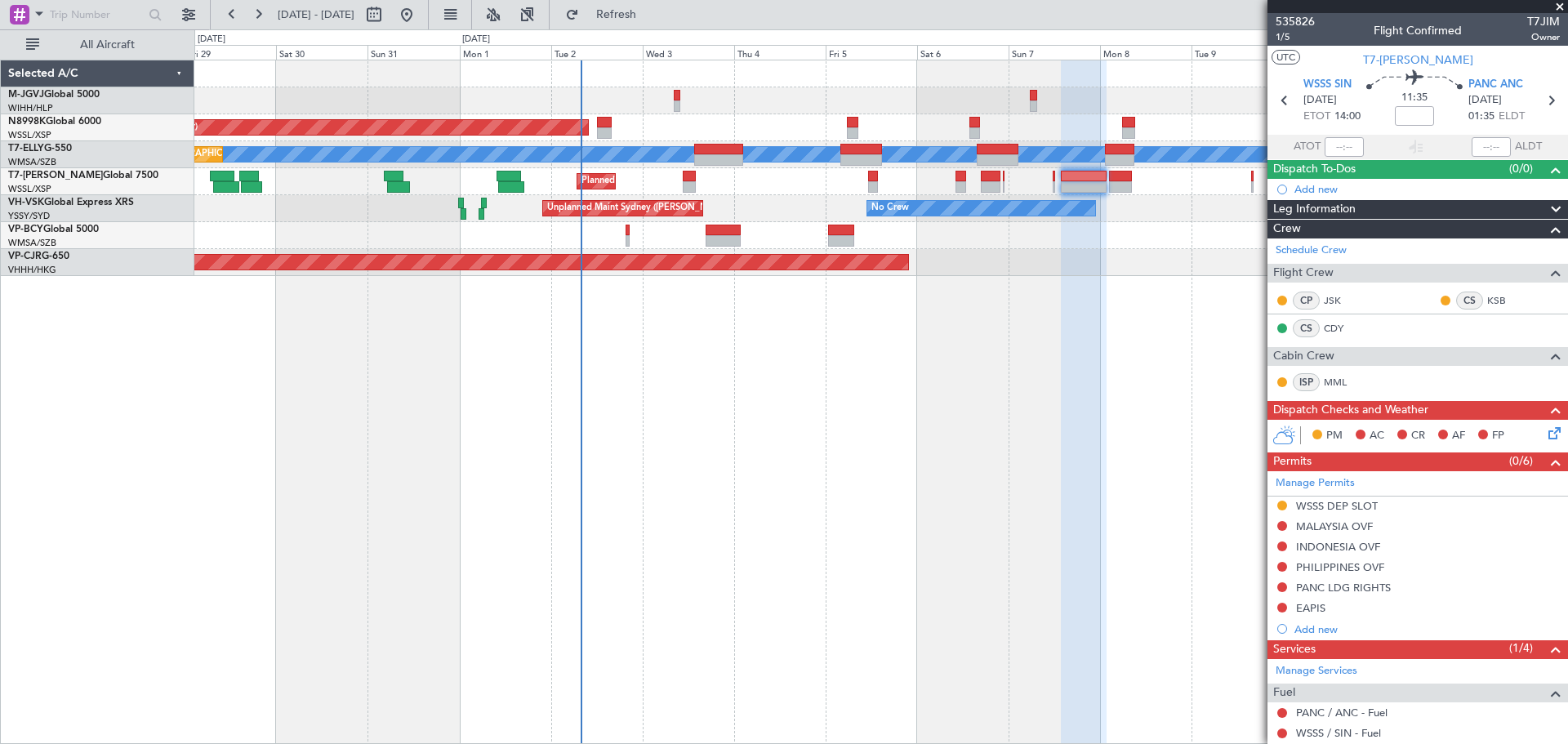
click at [681, 135] on div "Planned Maint [GEOGRAPHIC_DATA] (Seletar)" at bounding box center [881, 127] width 1373 height 27
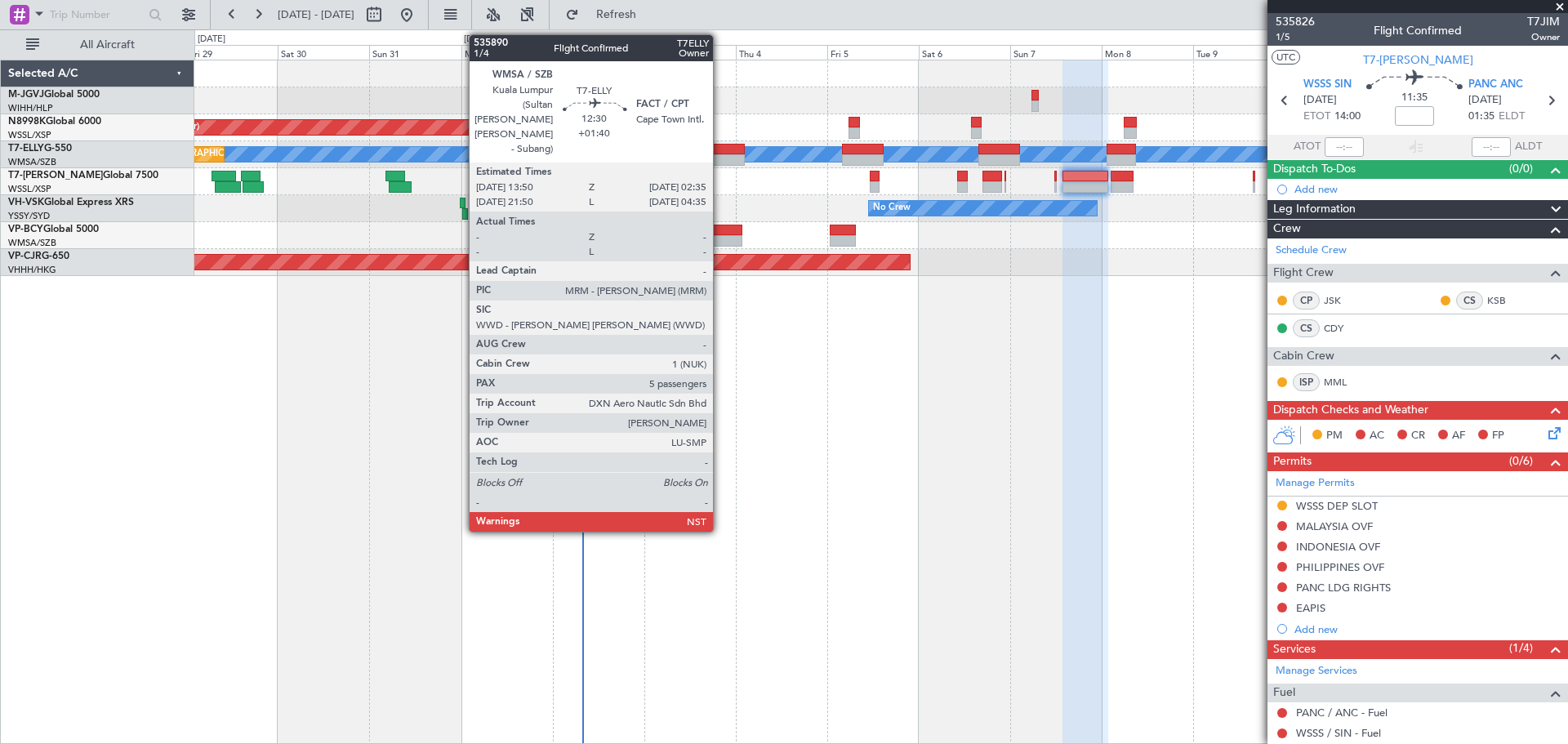
click at [720, 148] on div at bounding box center [720, 148] width 49 height 11
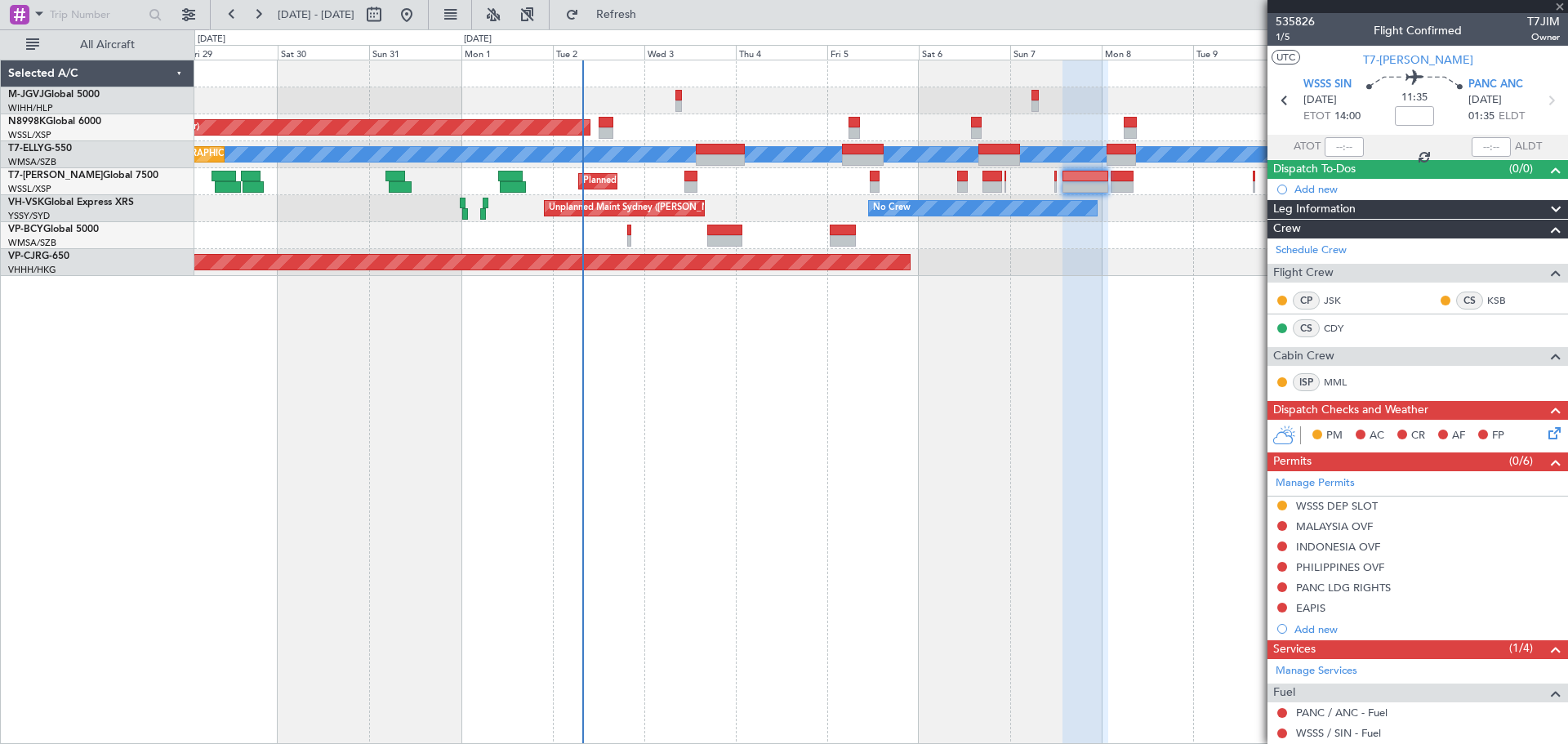
type input "+01:40"
type input "5"
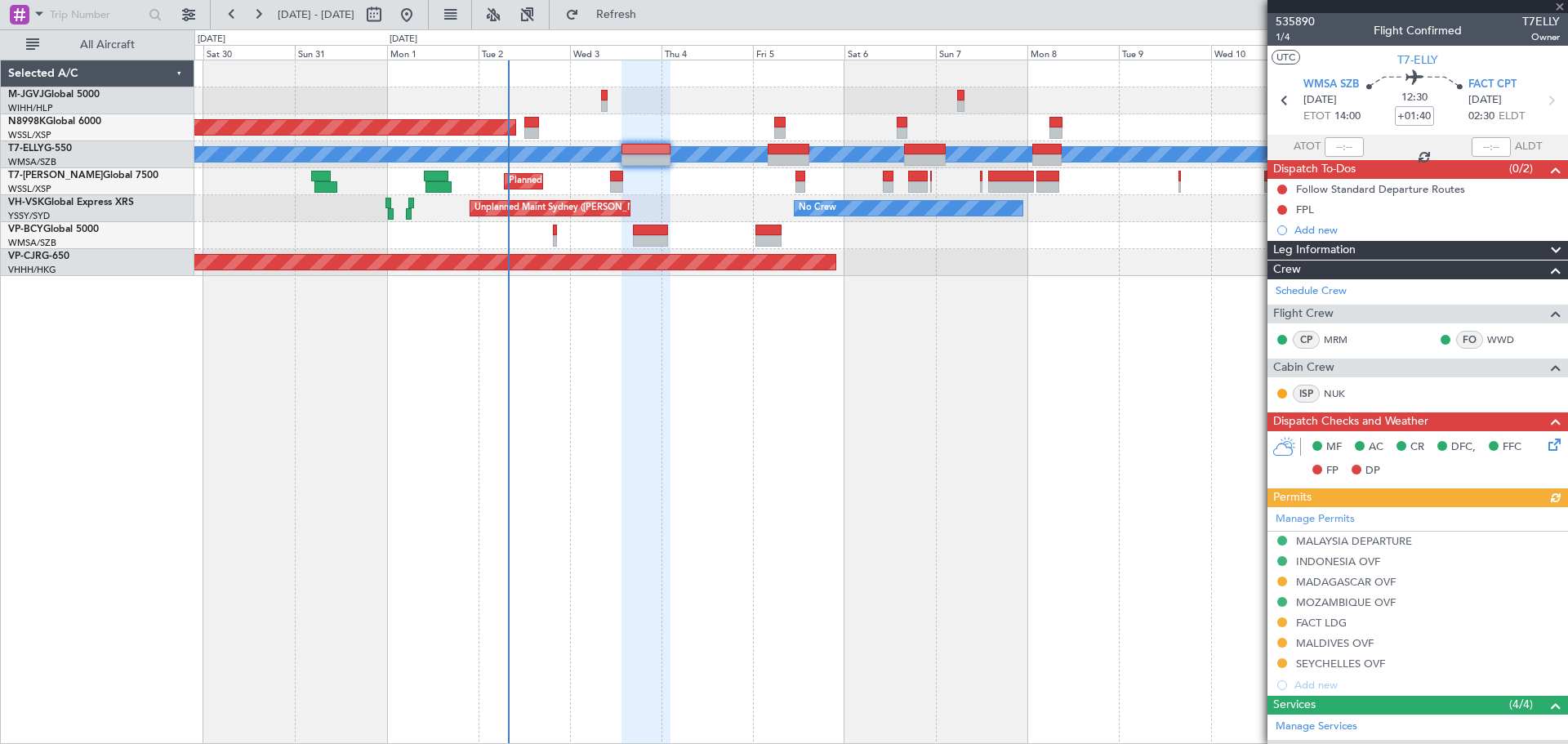
click at [687, 372] on div "Planned Maint [GEOGRAPHIC_DATA] (Halim Intl) Planned Maint [GEOGRAPHIC_DATA] (S…" at bounding box center [881, 401] width 1374 height 684
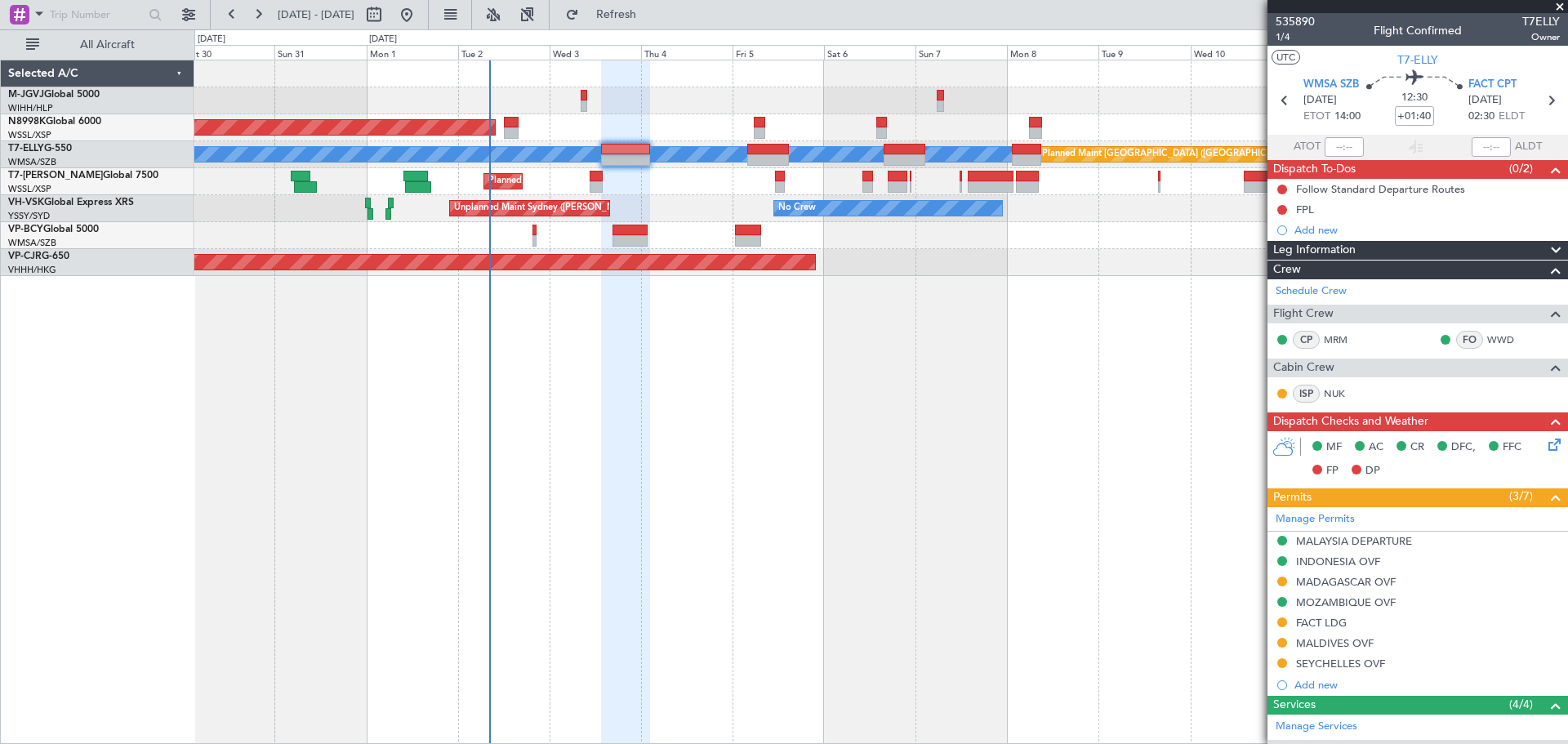
click at [510, 432] on div "Planned Maint [GEOGRAPHIC_DATA] (Halim Intl) Planned Maint [GEOGRAPHIC_DATA] (S…" at bounding box center [881, 401] width 1374 height 684
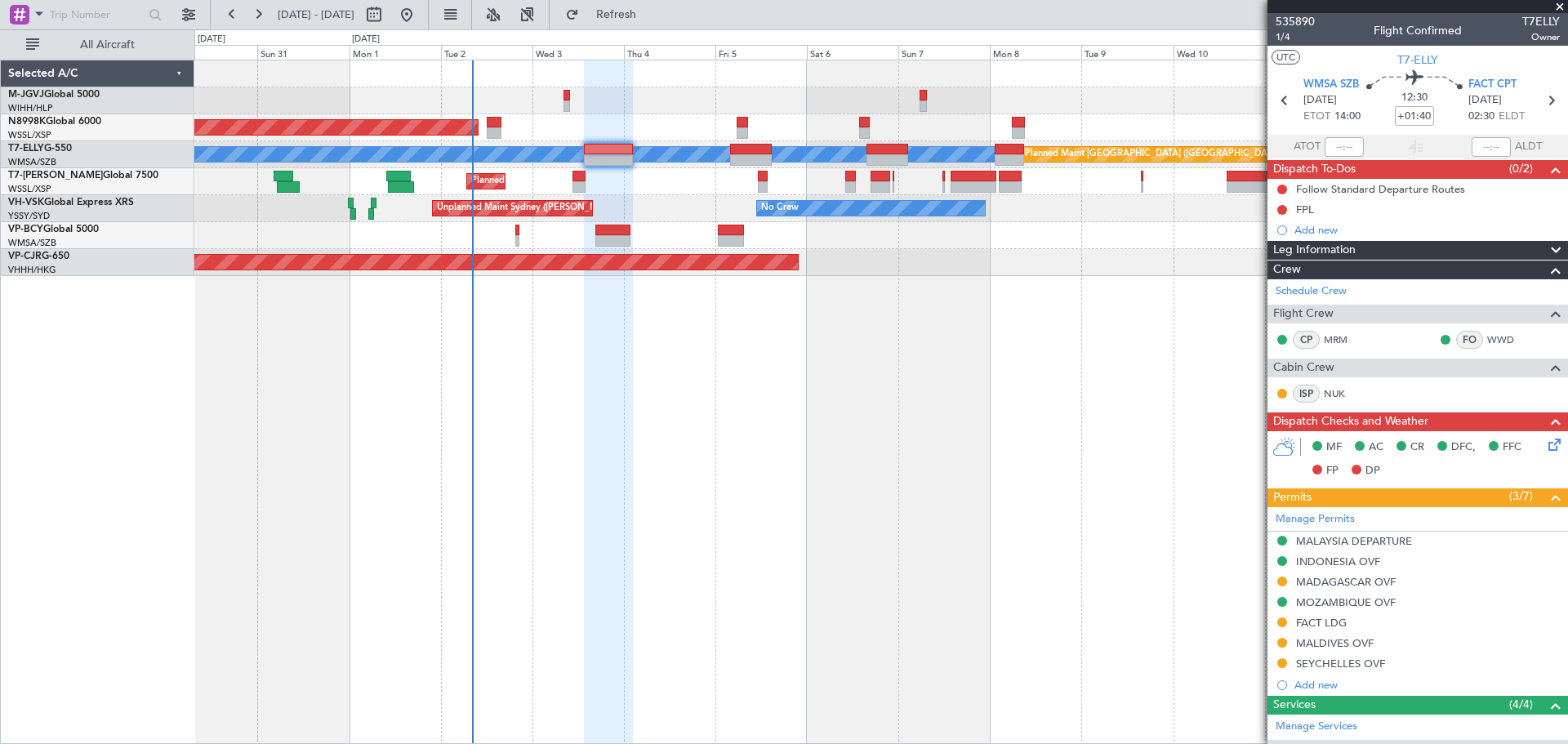
click at [815, 117] on div "Planned Maint [GEOGRAPHIC_DATA] (Seletar)" at bounding box center [881, 127] width 1373 height 27
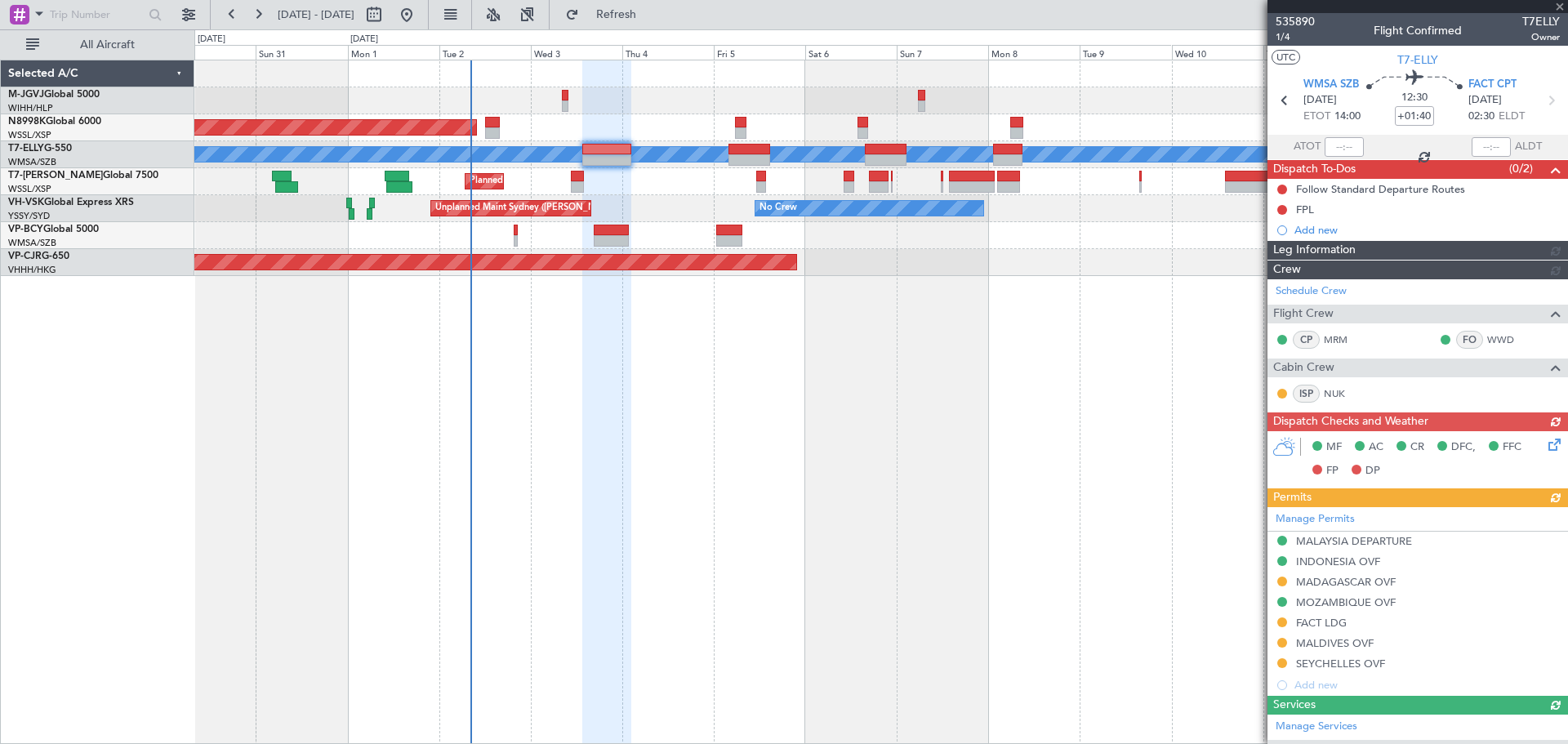
click at [600, 484] on div at bounding box center [607, 402] width 49 height 684
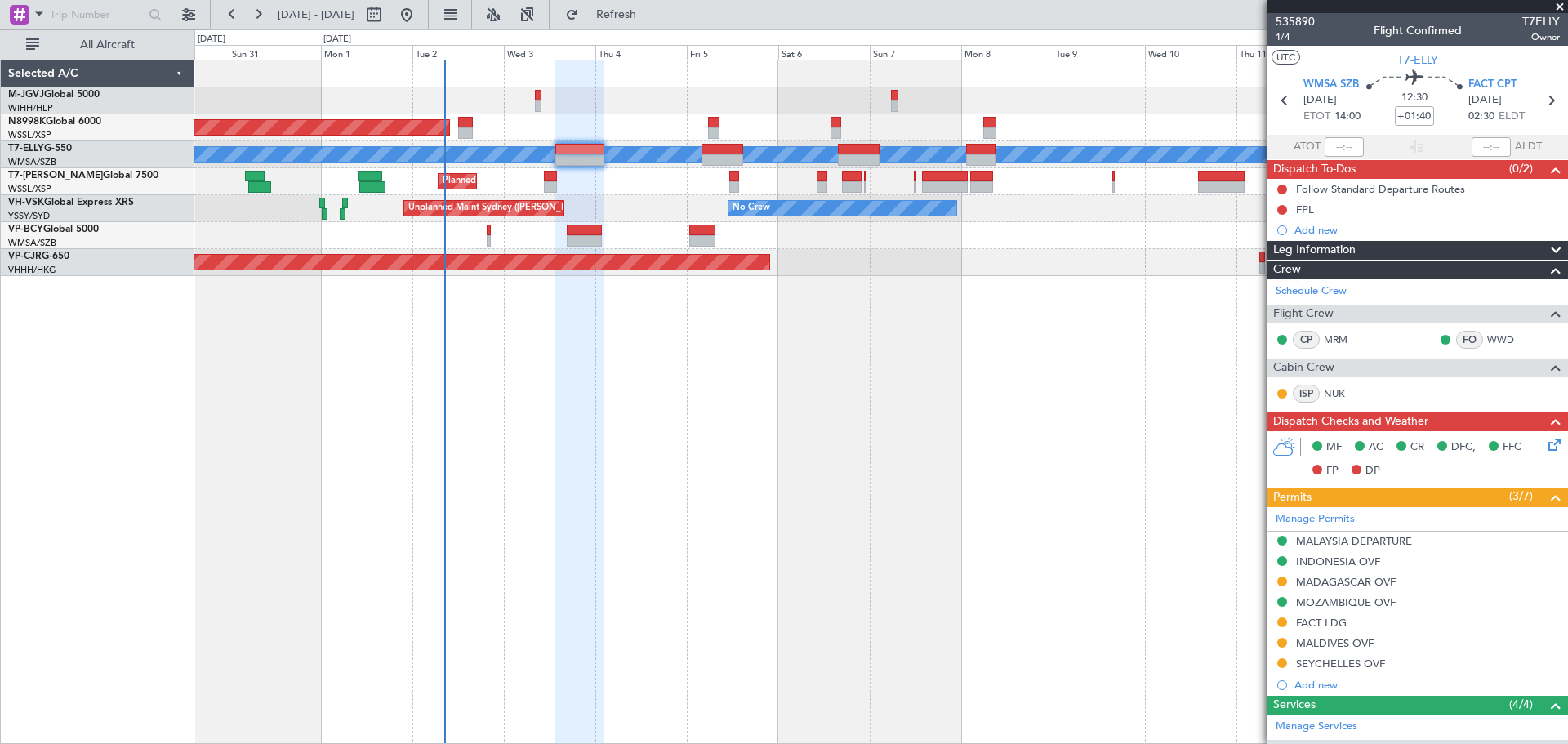
click at [780, 435] on div "Planned Maint [GEOGRAPHIC_DATA] (Seletar) Planned Maint [GEOGRAPHIC_DATA] ([GEO…" at bounding box center [881, 401] width 1374 height 684
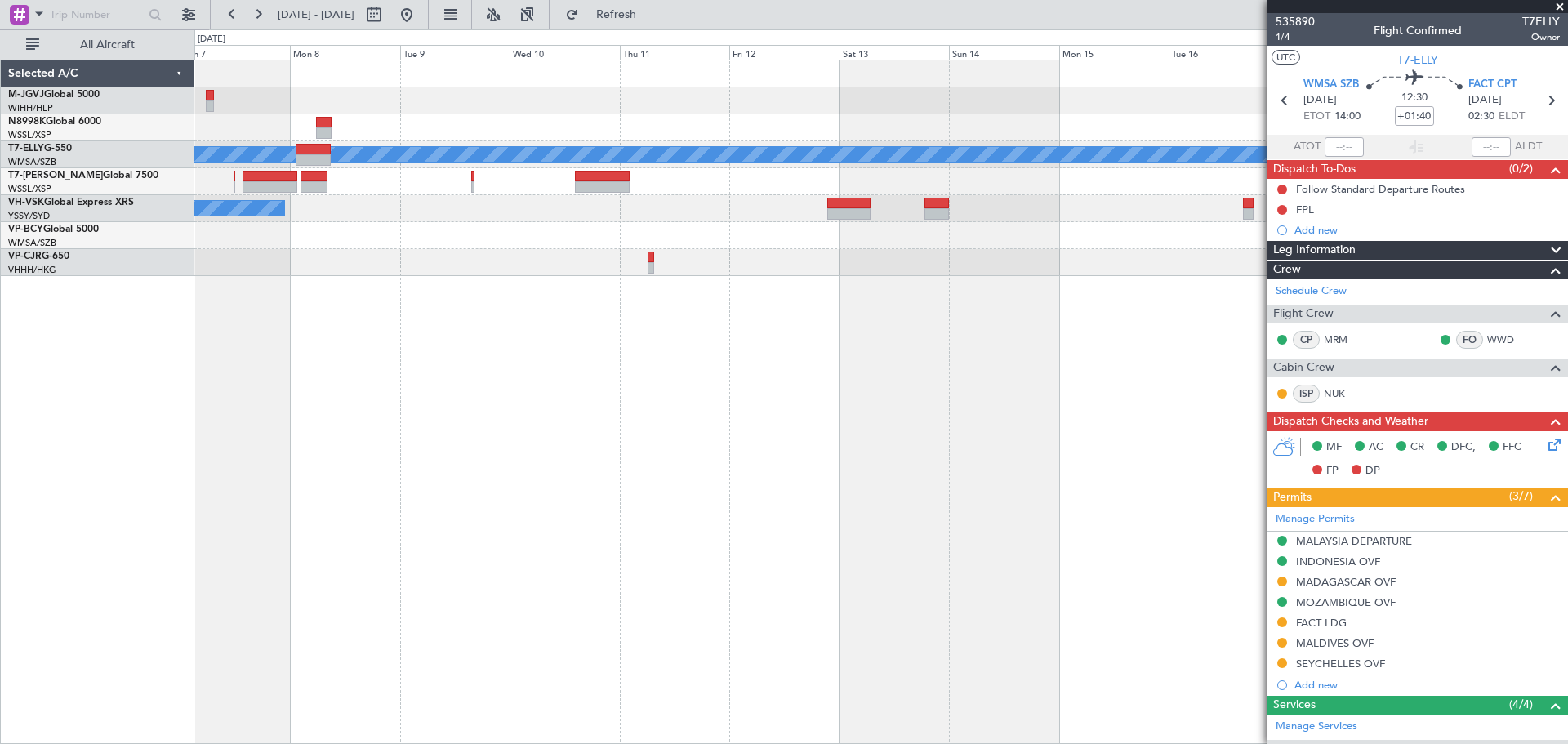
click at [359, 431] on div "Planned Maint Dubai (Dubai Intl) MEL No Crew Planned Maint Hong Kong (Hong Kong…" at bounding box center [881, 401] width 1374 height 684
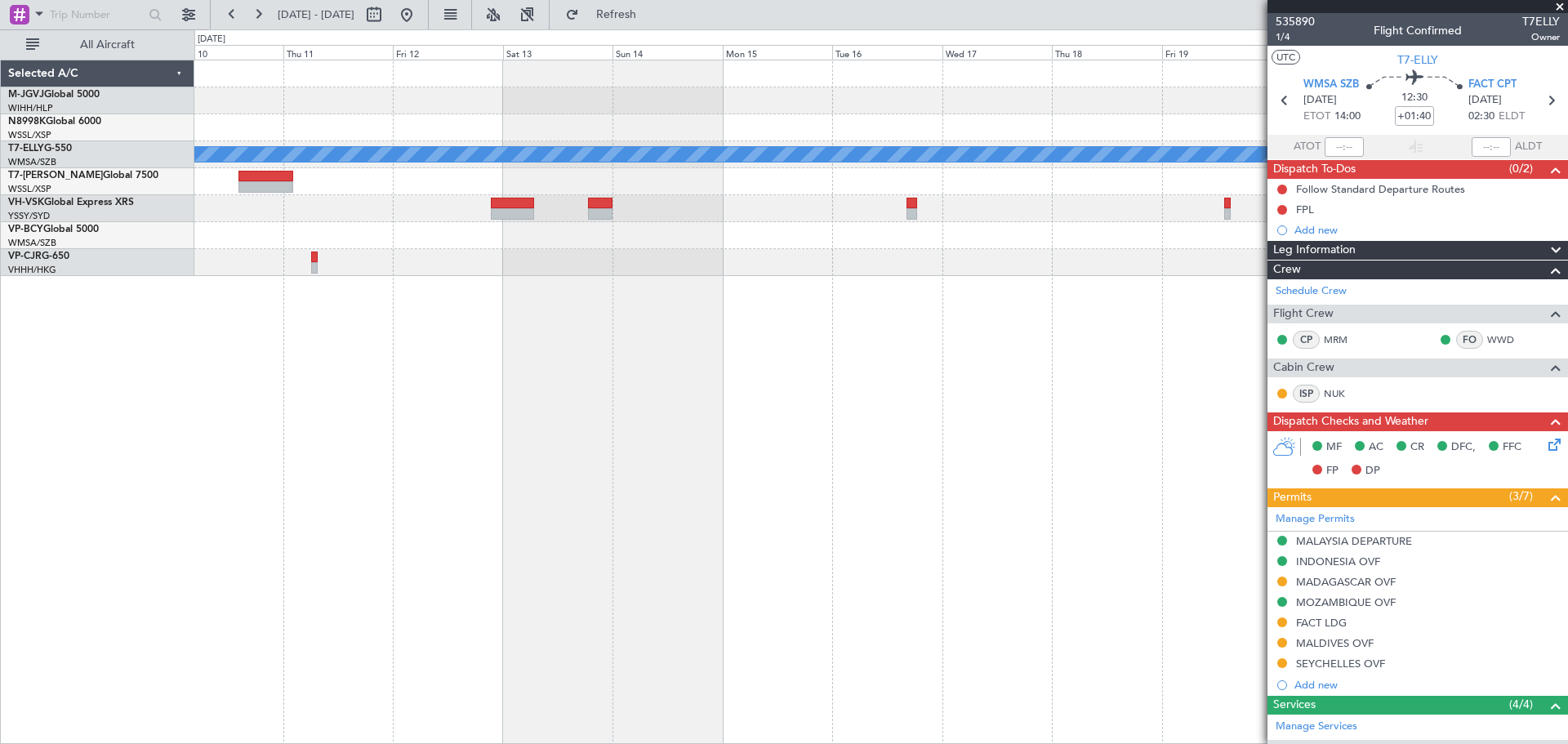
click at [567, 451] on div "Planned Maint Dubai (Dubai Intl) MEL No Crew" at bounding box center [881, 401] width 1374 height 684
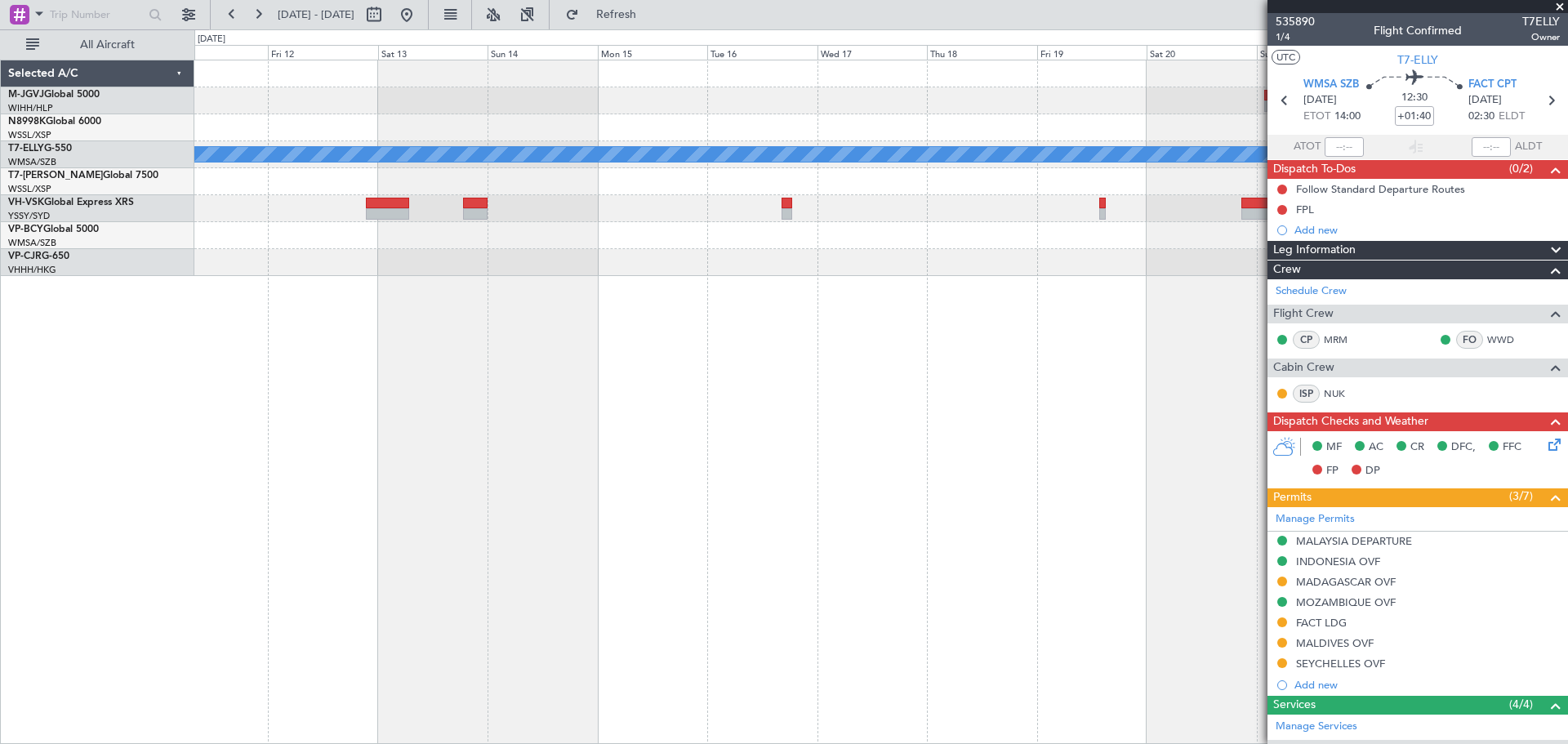
click at [835, 394] on div "Planned Maint Dubai (Dubai Intl) MEL" at bounding box center [881, 401] width 1374 height 684
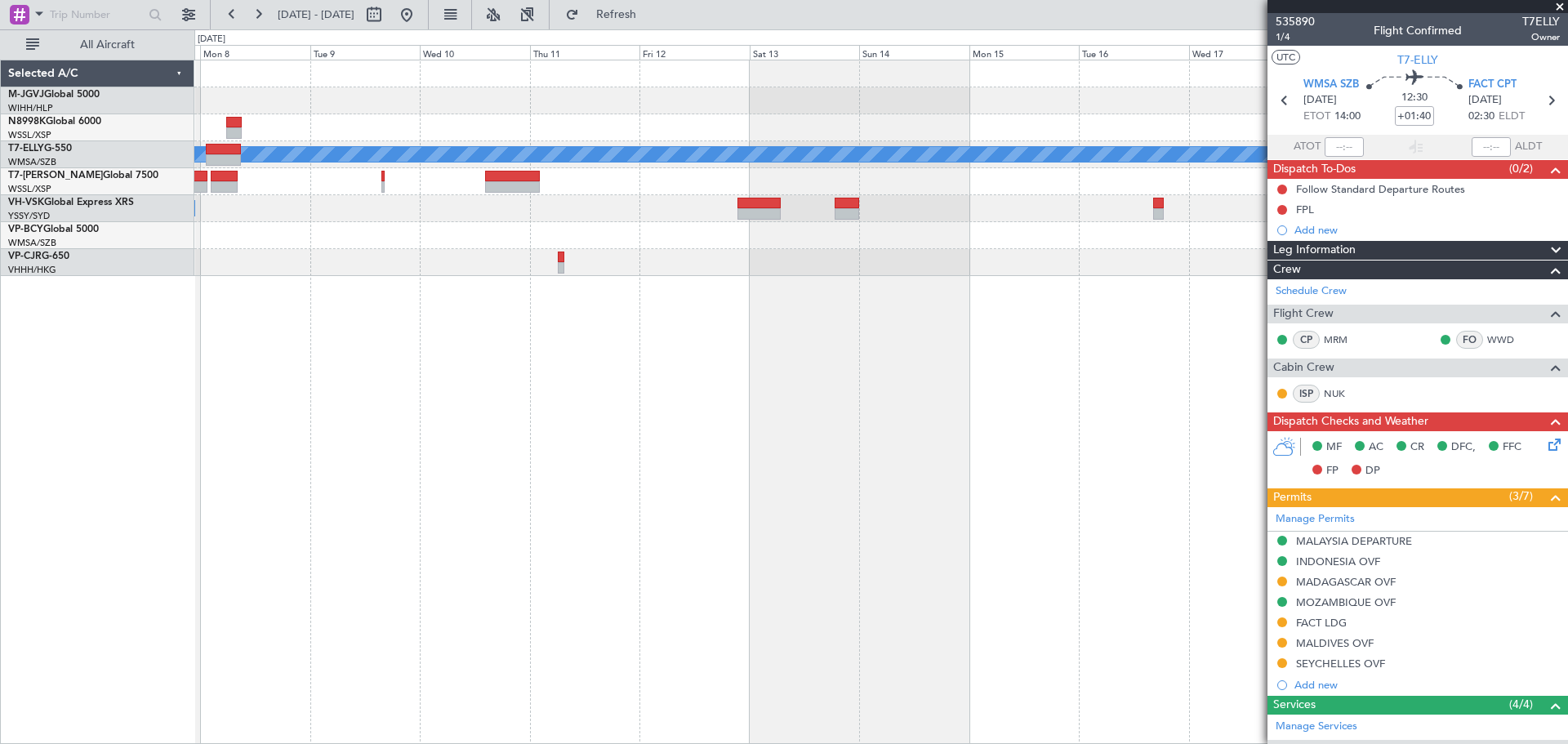
click at [803, 400] on div "Planned Maint Dubai (Dubai Intl) MEL No Crew Planned Maint Hong Kong (Hong Kong…" at bounding box center [881, 401] width 1374 height 684
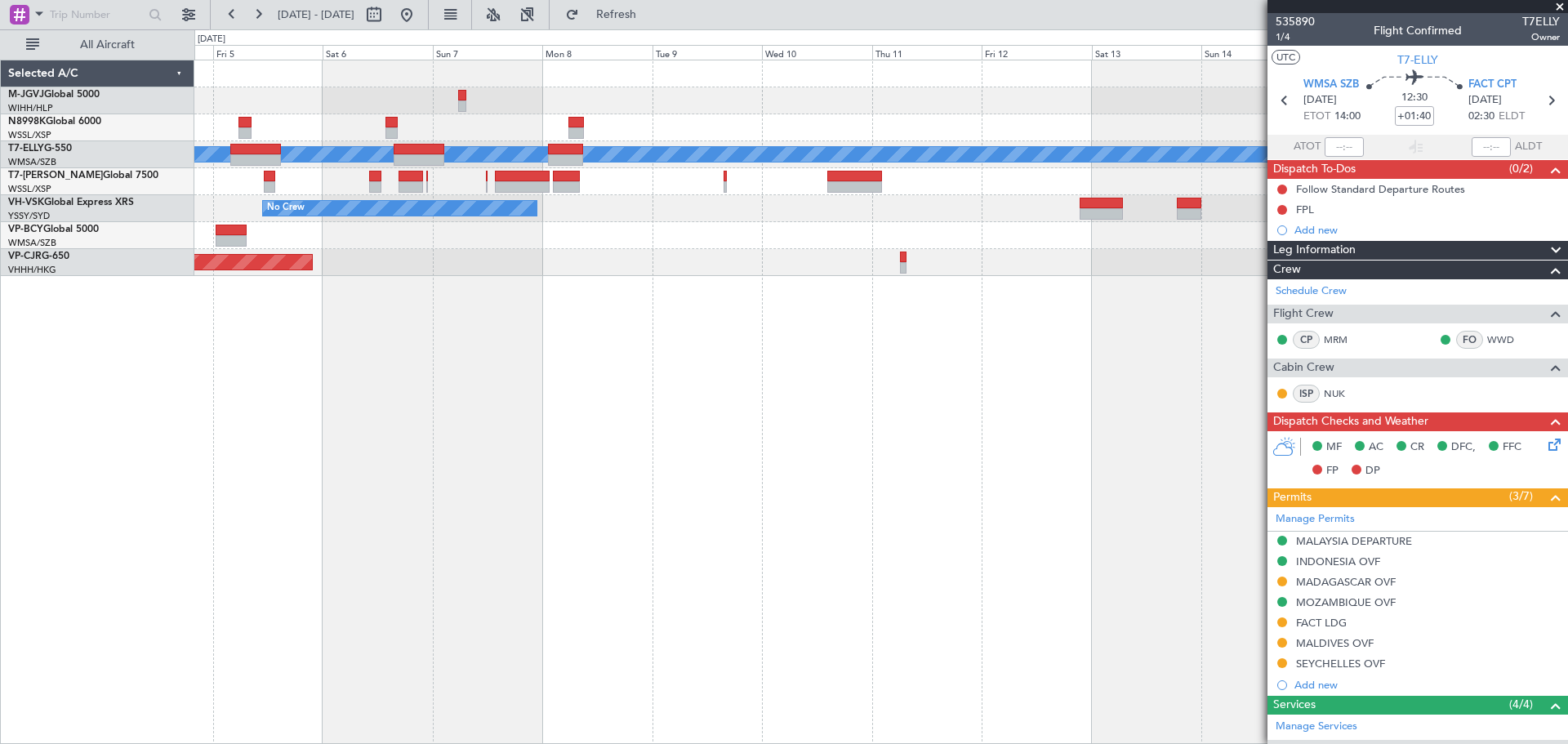
click at [757, 385] on div "Planned Maint Singapore (Seletar) Planned Maint Dubai (Dubai Intl) MEL Planned …" at bounding box center [881, 401] width 1374 height 684
click at [890, 403] on div "Planned Maint Singapore (Seletar) Planned Maint Dubai (Dubai Intl) MEL Planned …" at bounding box center [881, 401] width 1374 height 684
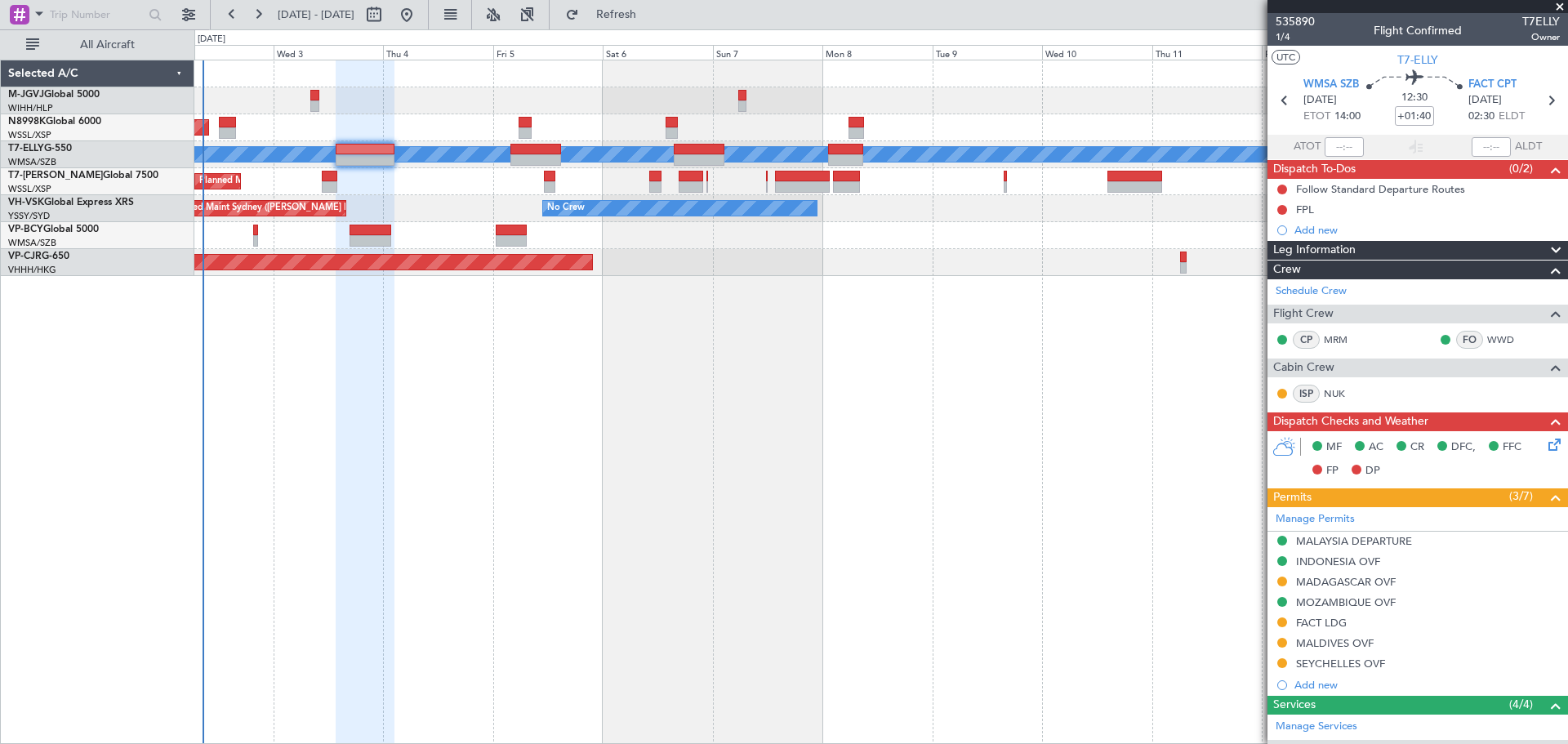
click at [823, 411] on div "Planned Maint Singapore (Seletar) Planned Maint Dubai (Dubai Intl) MEL Planned …" at bounding box center [881, 401] width 1374 height 684
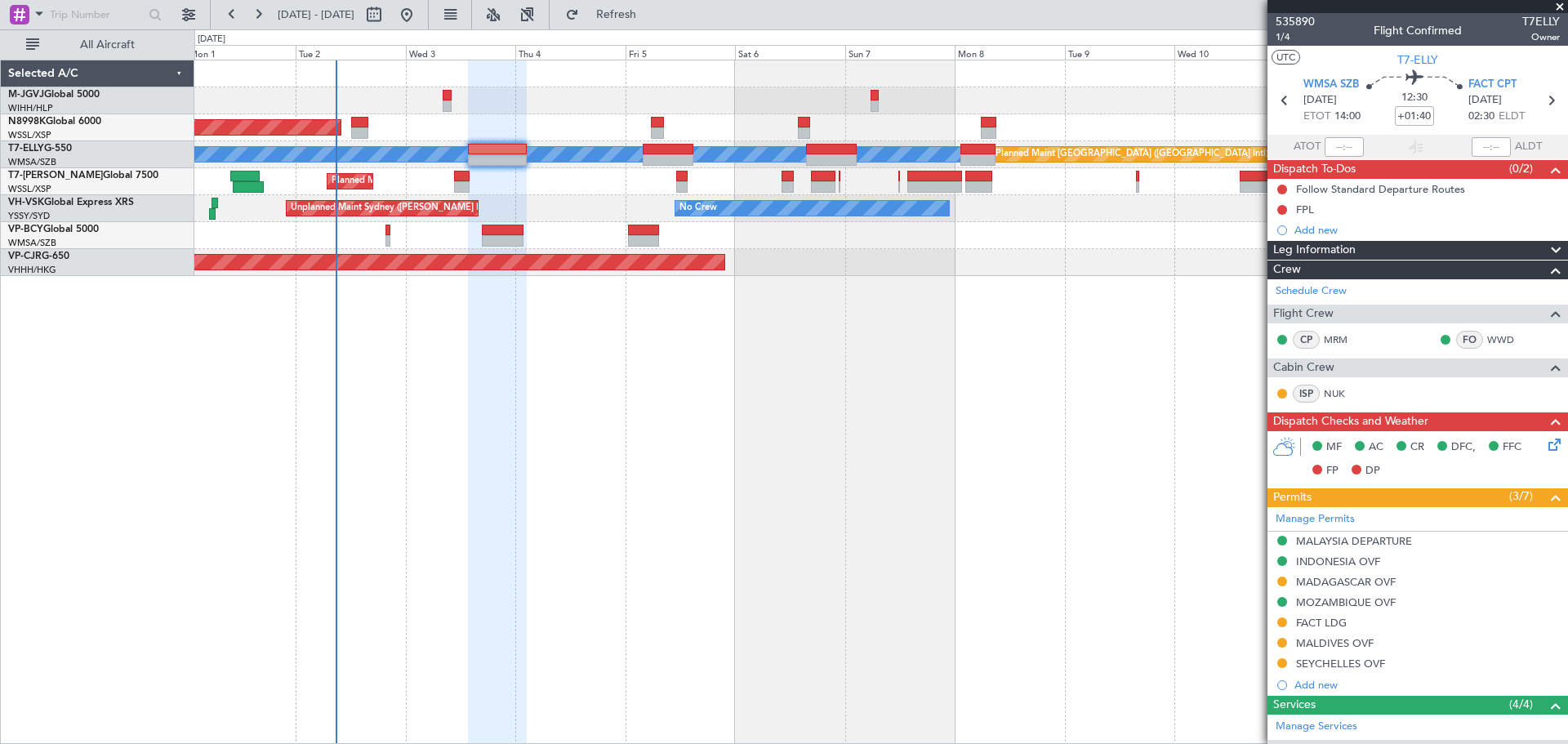
click at [696, 98] on div at bounding box center [881, 101] width 1373 height 27
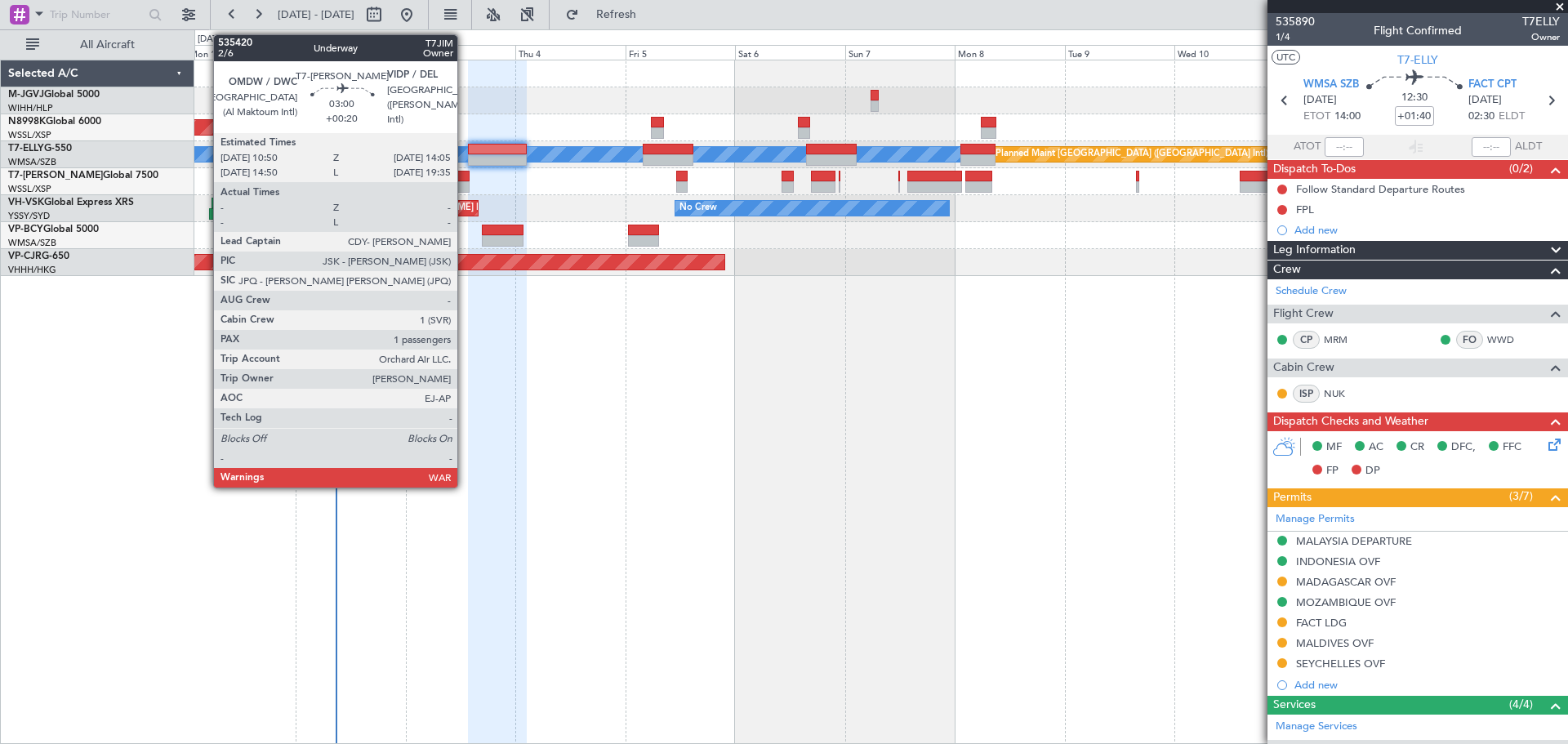
click at [465, 179] on div at bounding box center [462, 175] width 16 height 11
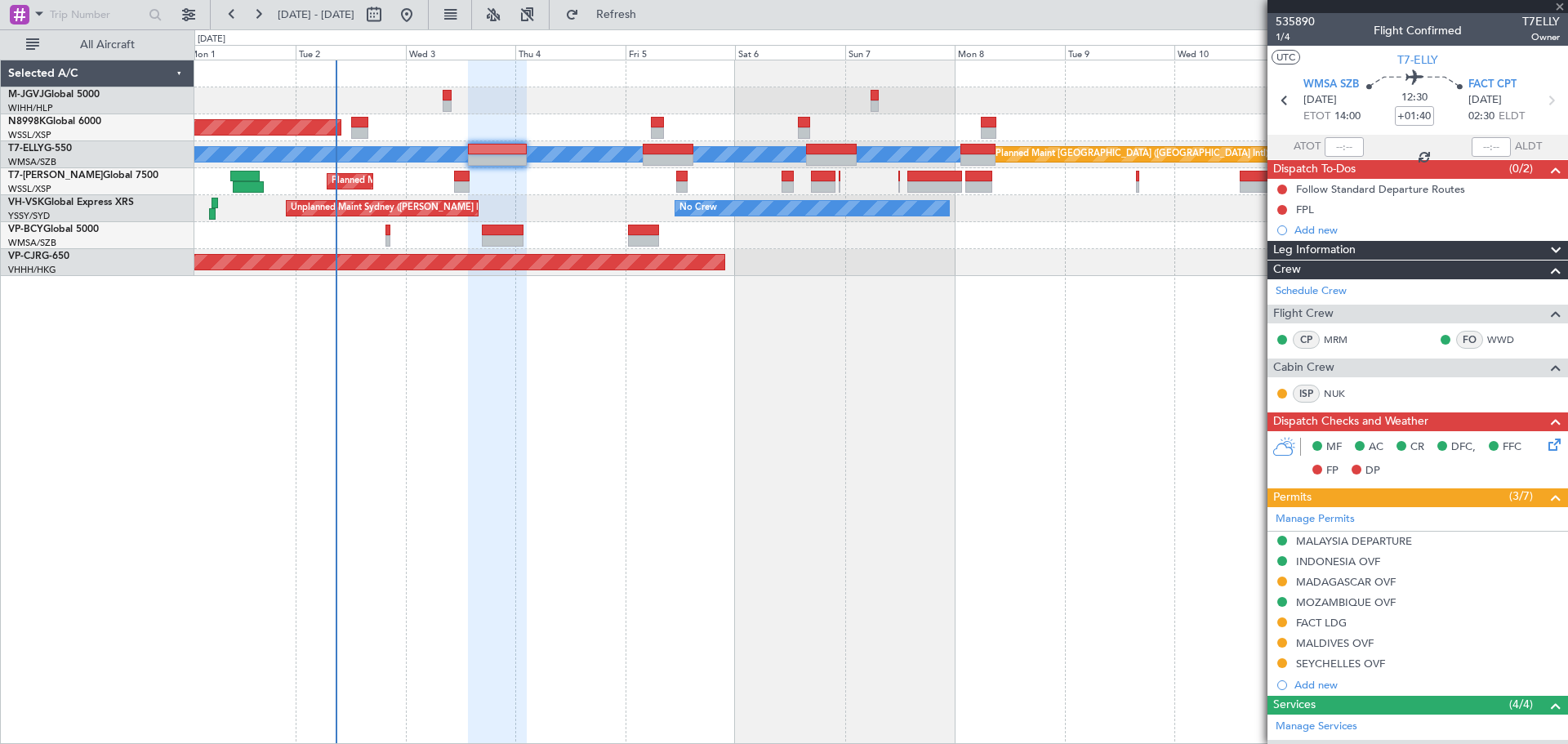
type input "+00:20"
type input "1"
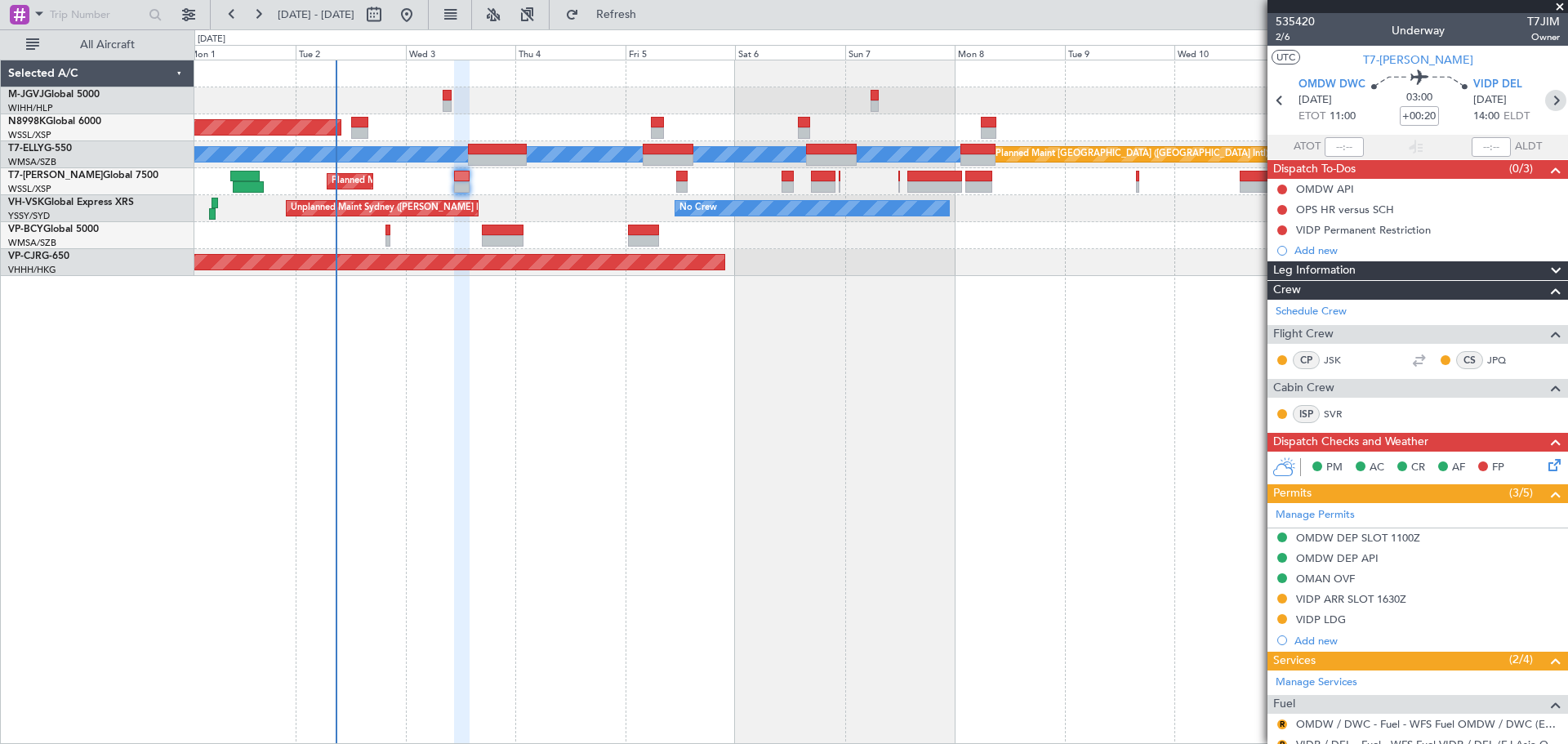
click at [1546, 102] on icon at bounding box center [1555, 100] width 21 height 21
type input "-00:10"
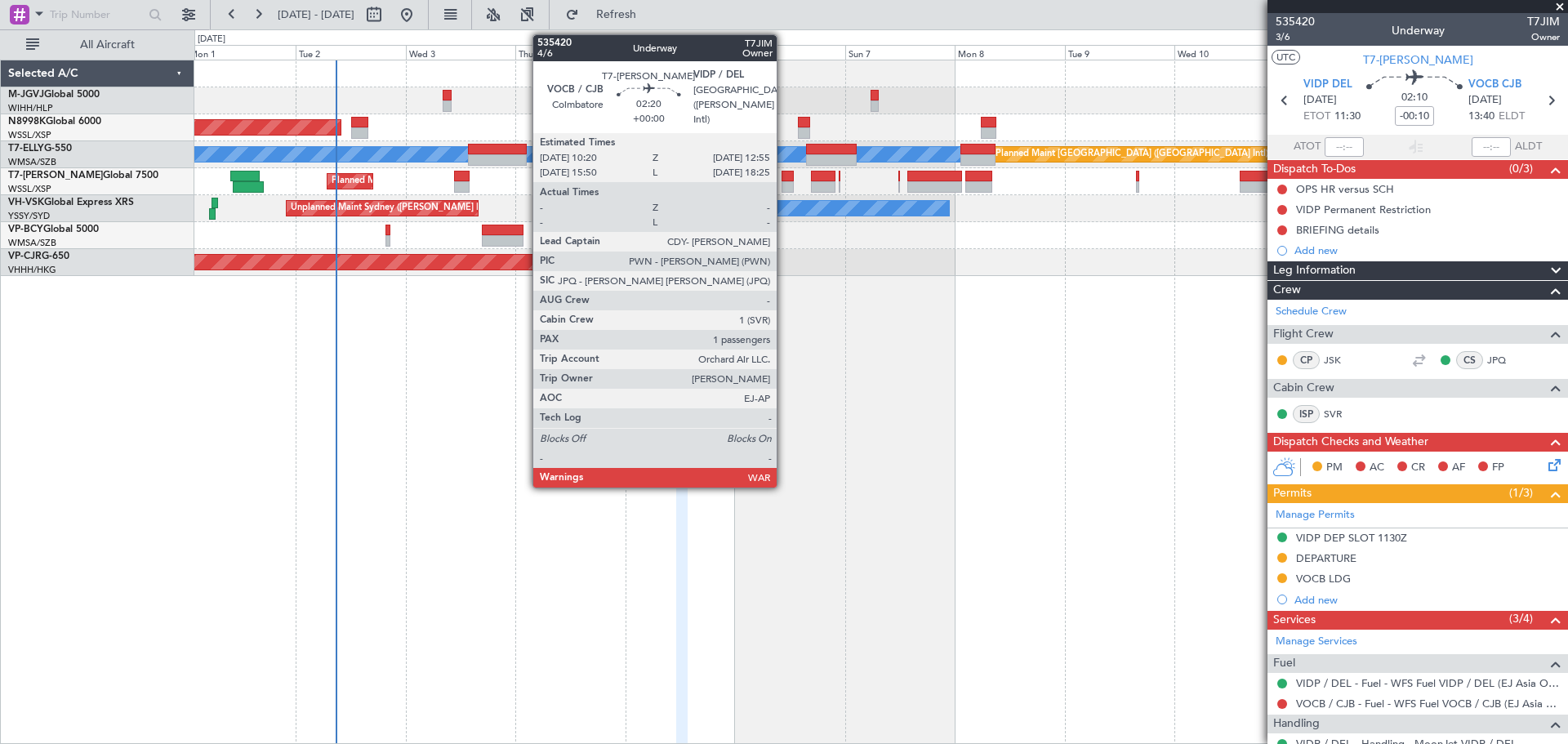
click at [784, 177] on div at bounding box center [788, 175] width 12 height 11
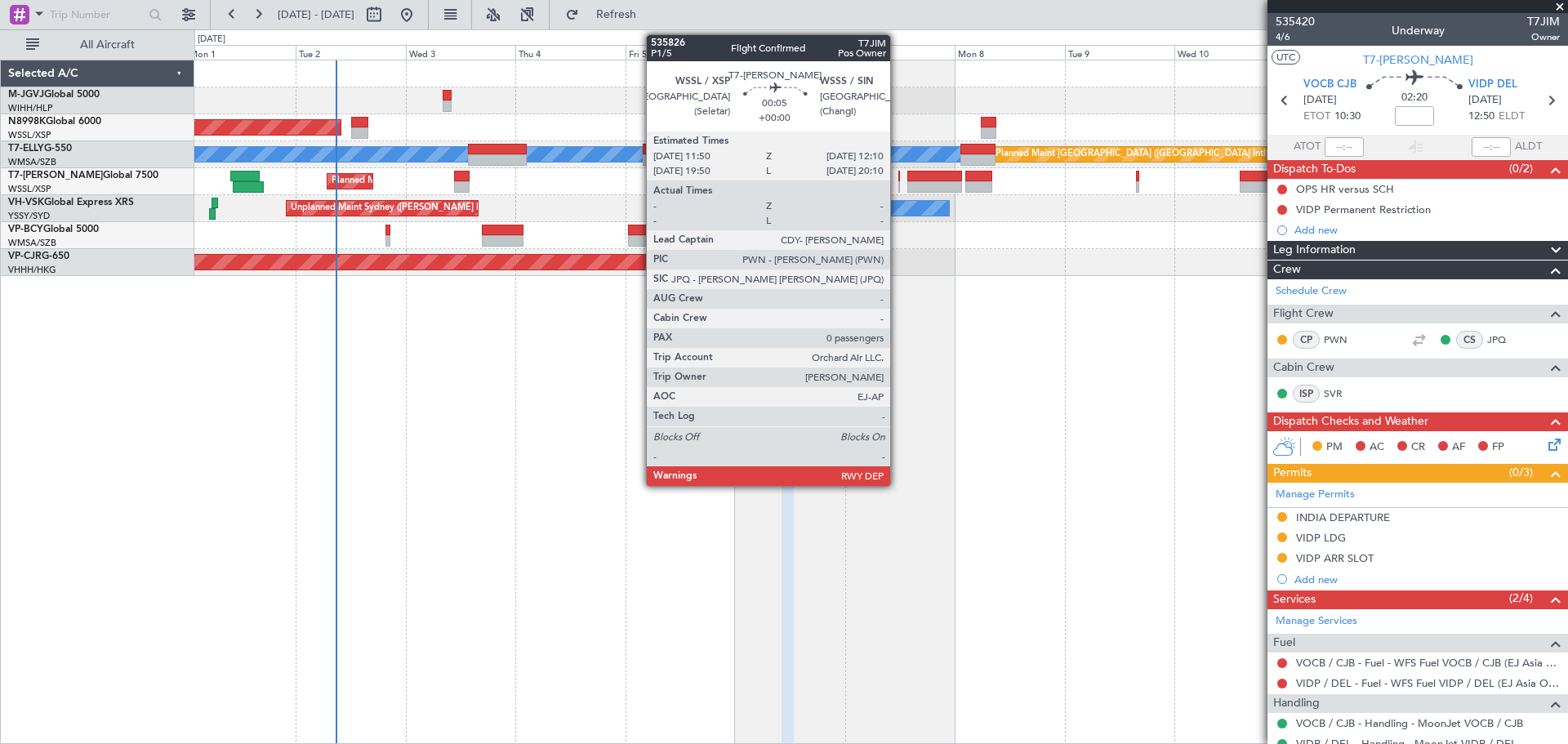
click at [899, 175] on div at bounding box center [900, 175] width 2 height 11
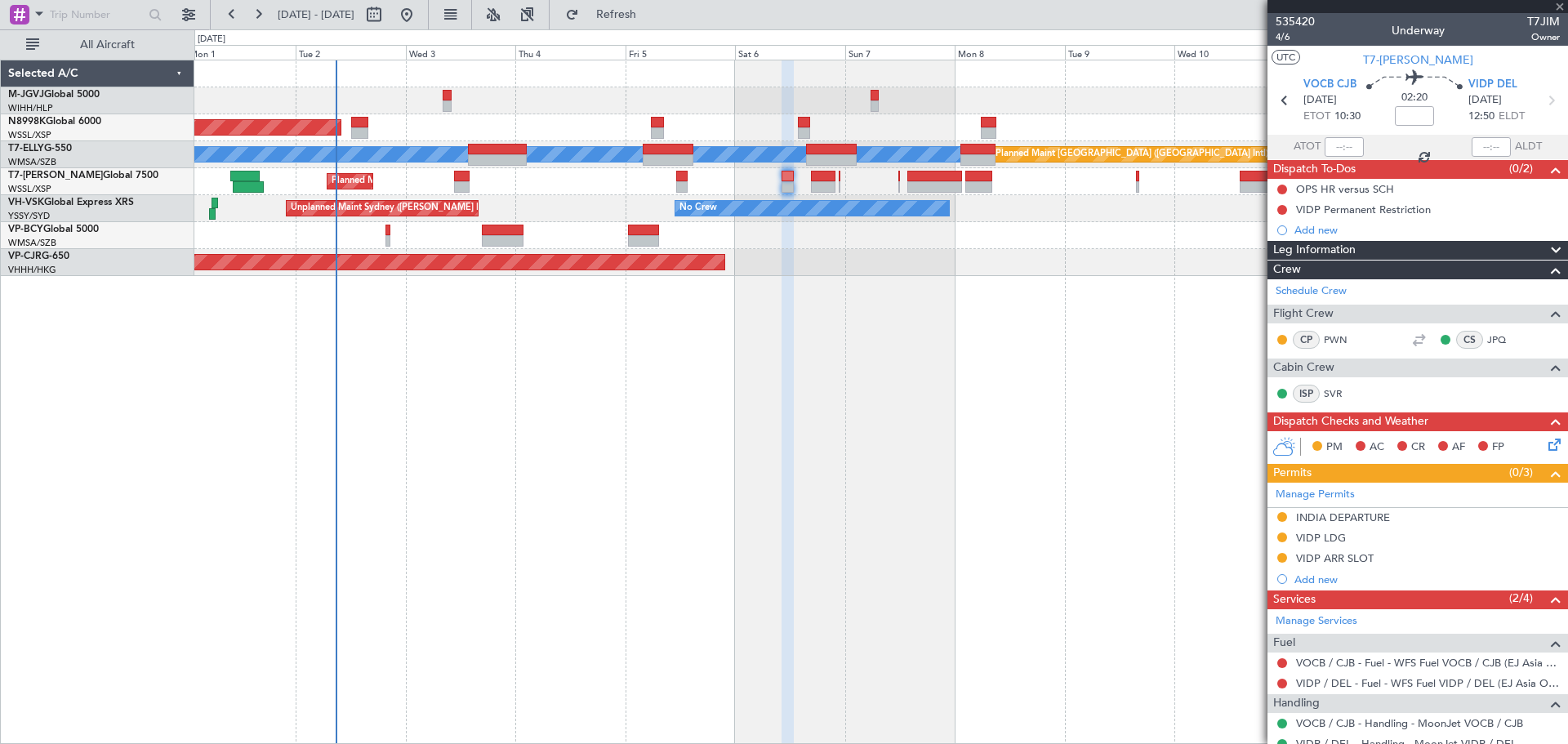
type input "0"
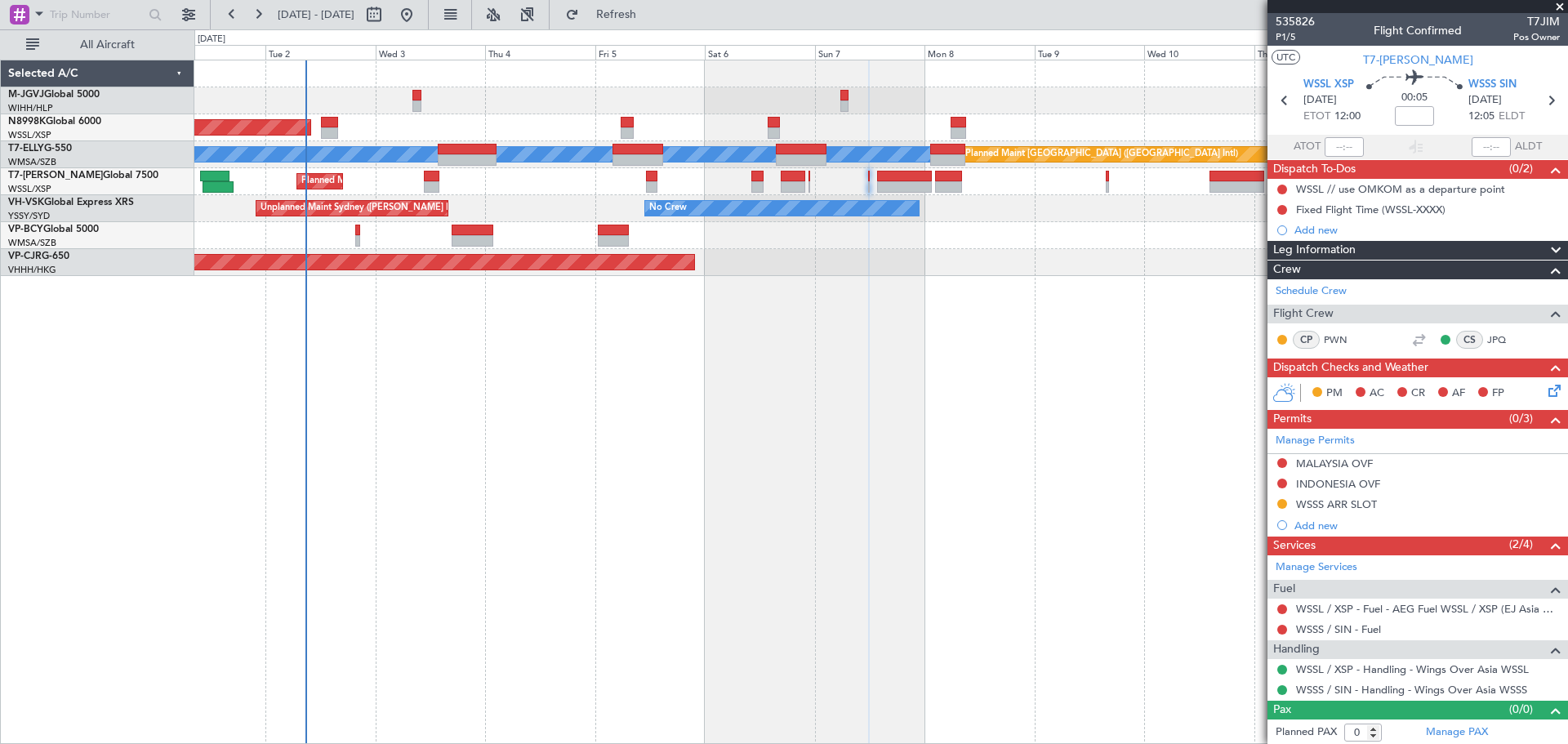
click at [415, 401] on div "Planned Maint Singapore (Seletar) MEL Planned Maint Dubai (Dubai Intl) Planned …" at bounding box center [881, 401] width 1374 height 684
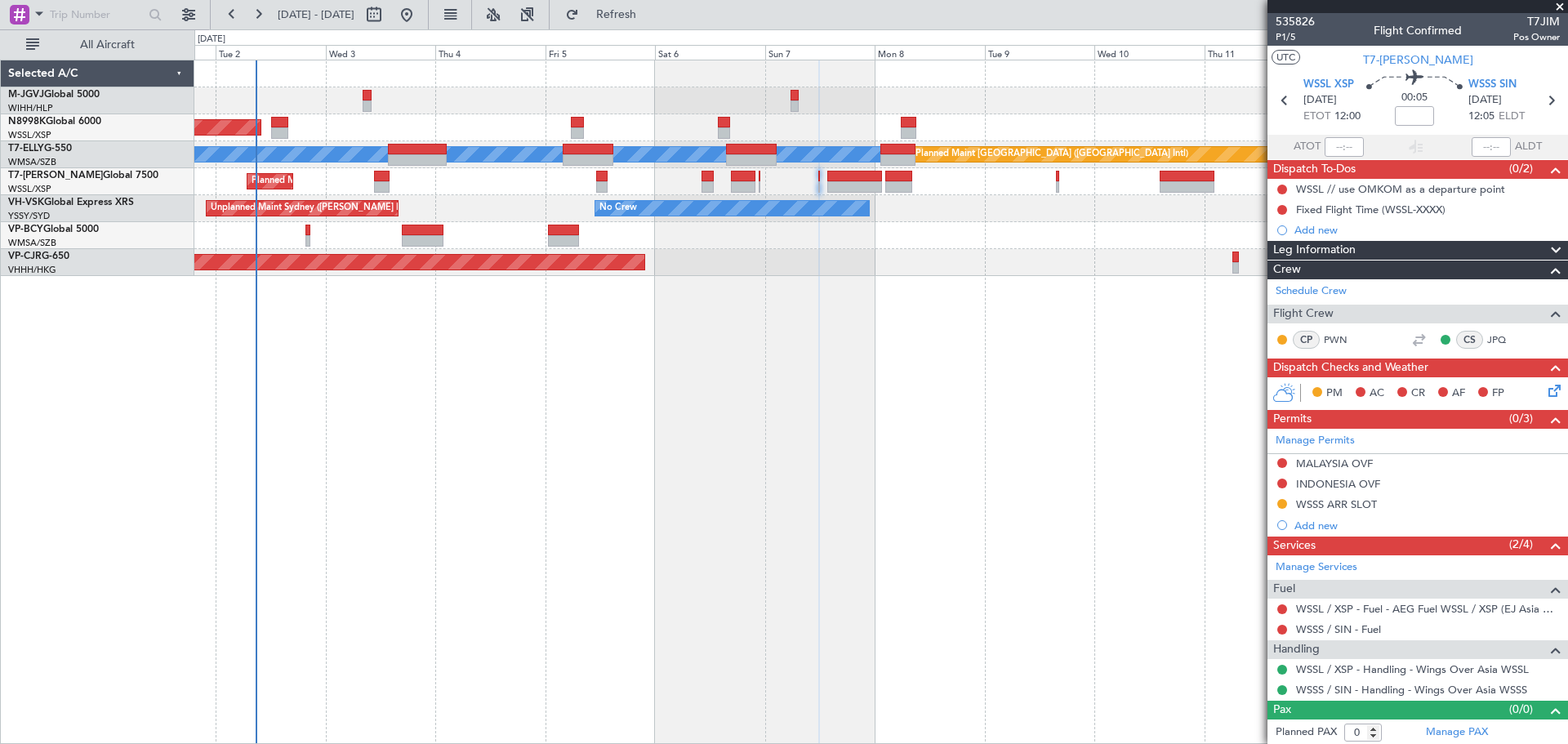
click at [519, 401] on div "Planned Maint Singapore (Seletar) MEL Planned Maint Dubai (Dubai Intl) Planned …" at bounding box center [881, 401] width 1374 height 684
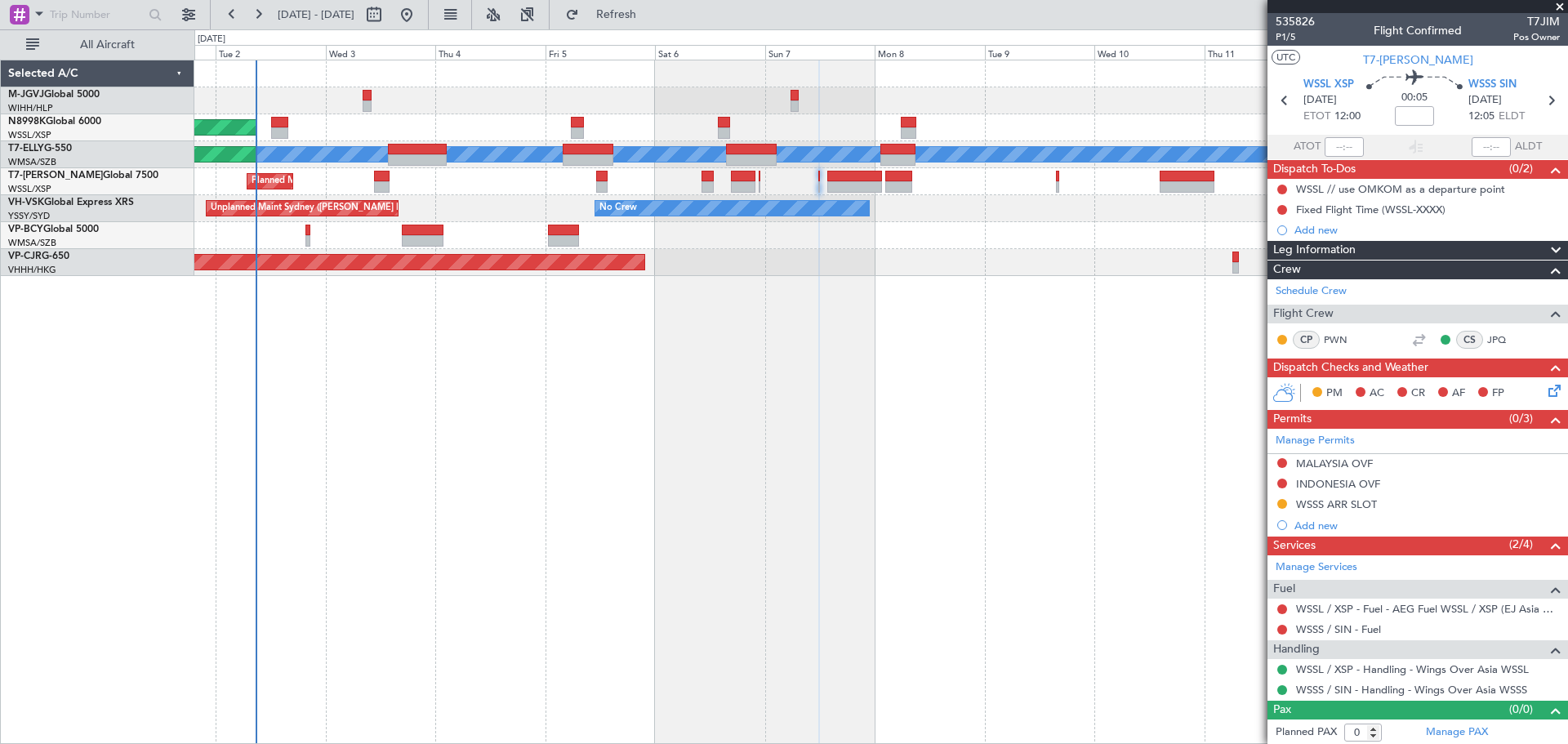
click at [560, 95] on div at bounding box center [881, 101] width 1373 height 27
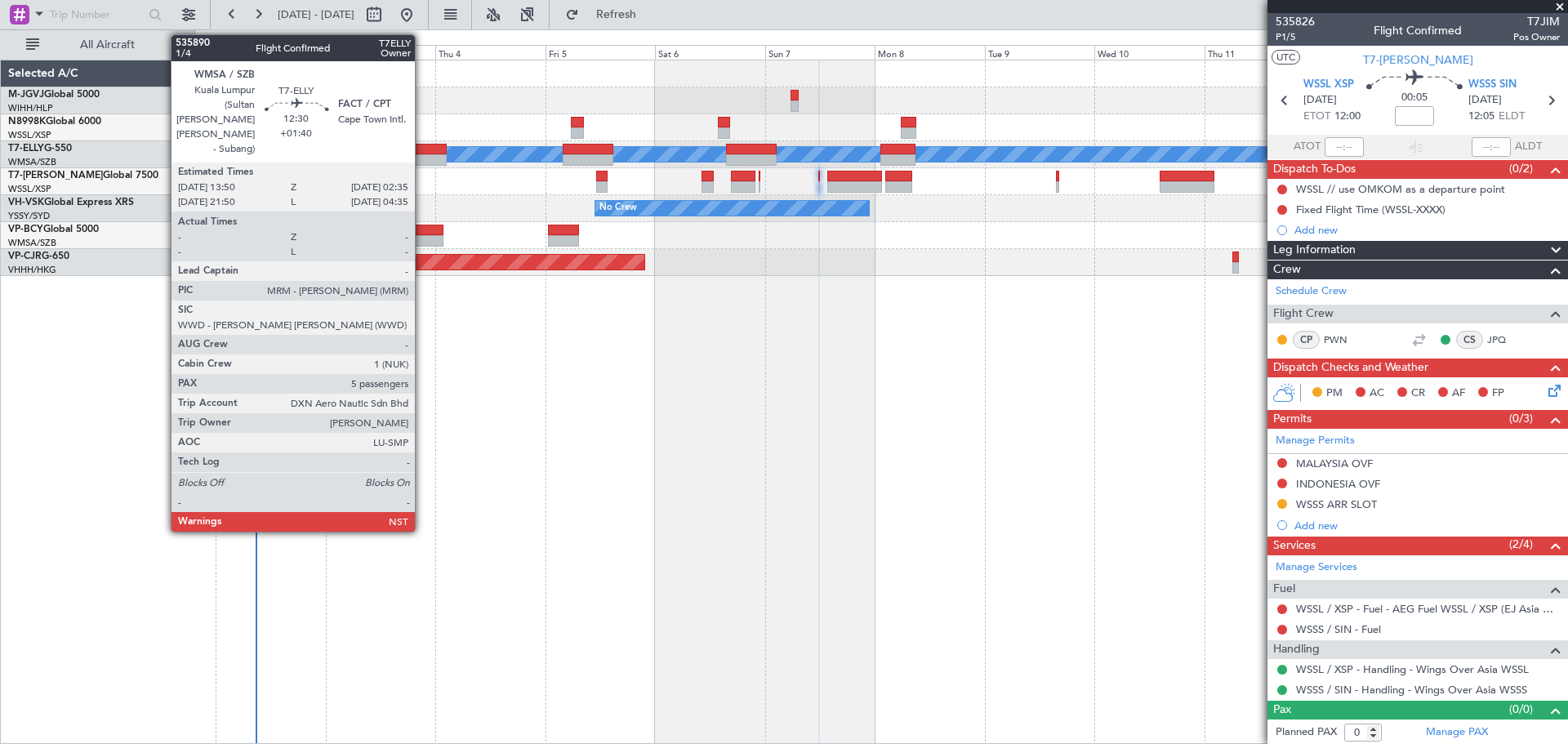
click at [422, 146] on div at bounding box center [416, 148] width 59 height 11
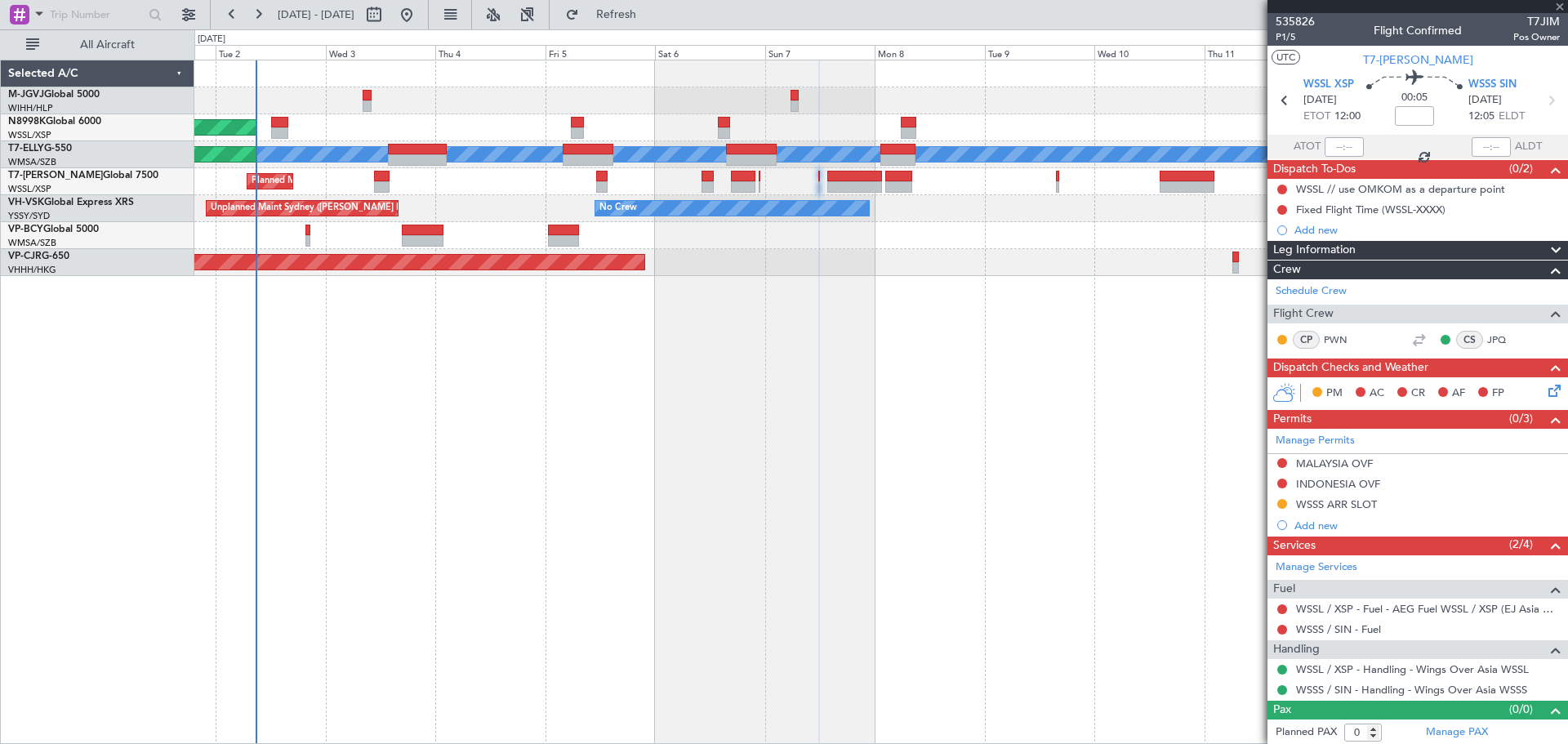
type input "+01:40"
type input "5"
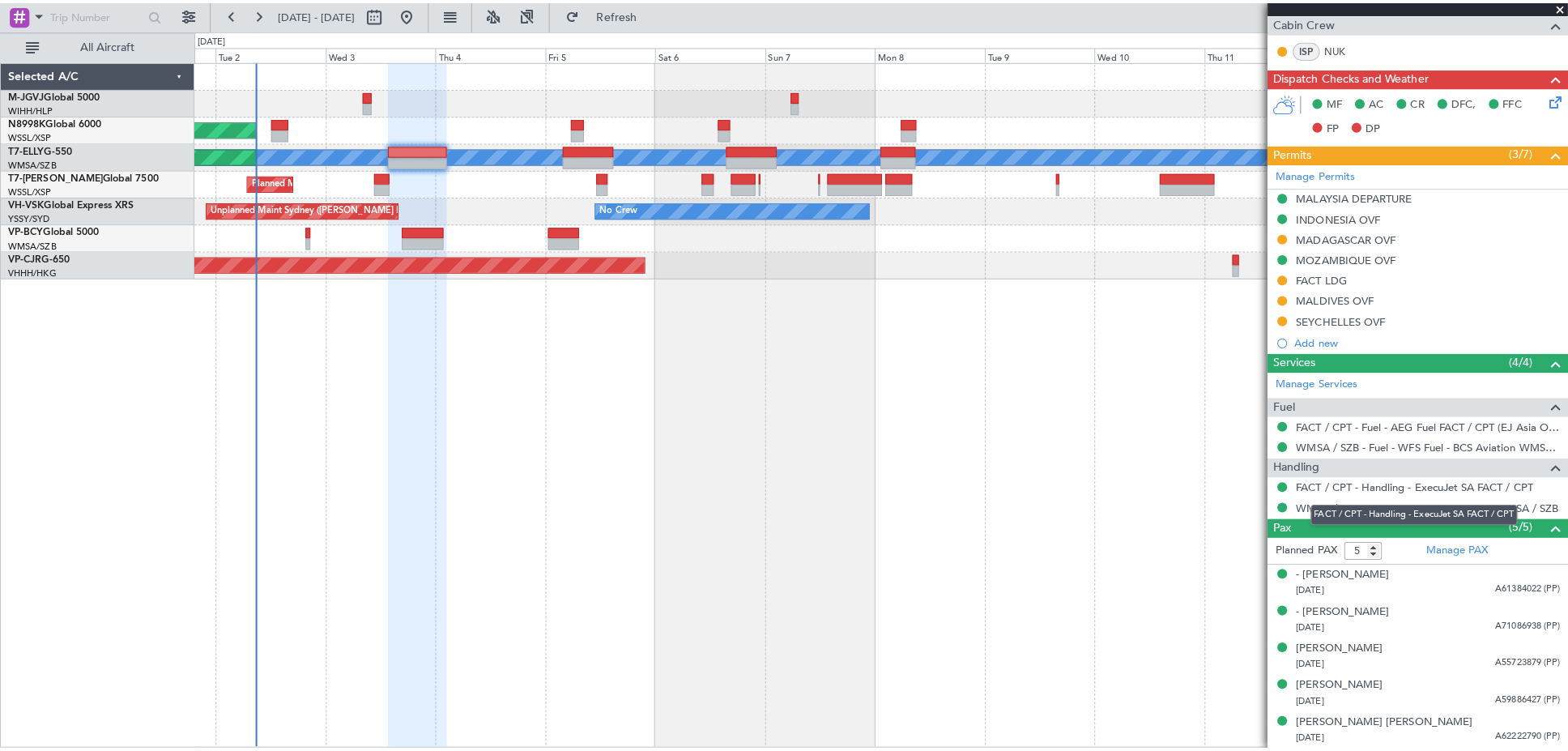
scroll to position [208, 0]
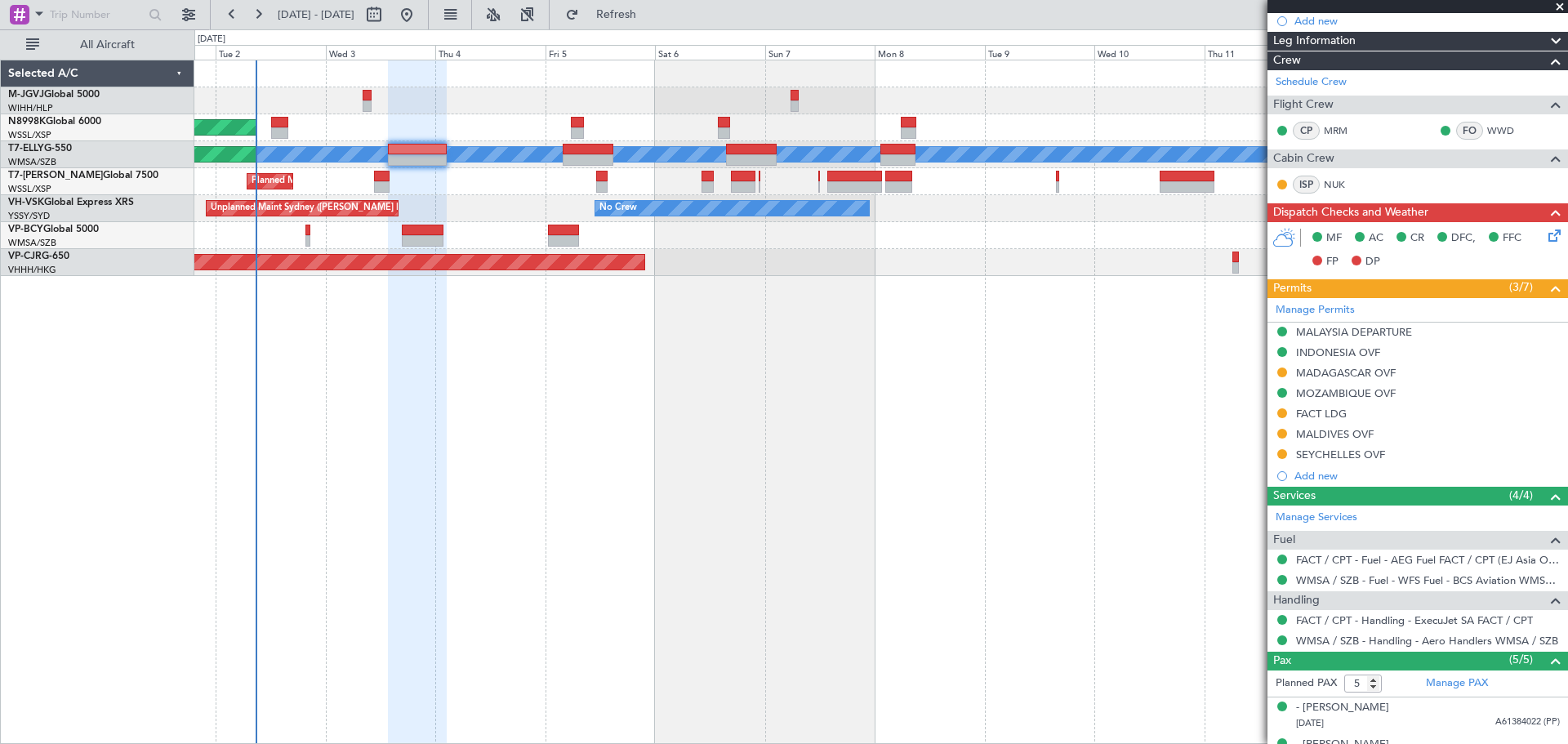
click at [542, 632] on div "Planned Maint Singapore (Seletar) Planned Maint Dubai (Dubai Intl) MEL Planned …" at bounding box center [881, 401] width 1374 height 684
